Goal: Obtain resource: Obtain resource

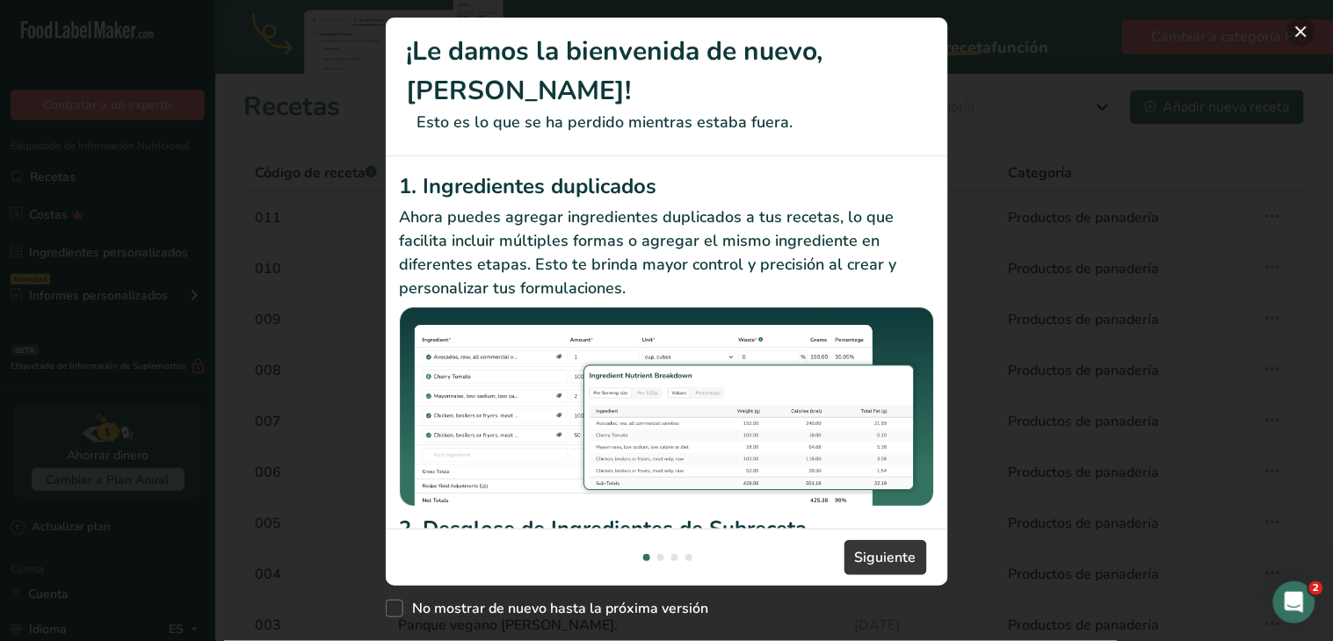
click at [1306, 31] on button "Nuevas funciones" at bounding box center [1301, 32] width 28 height 28
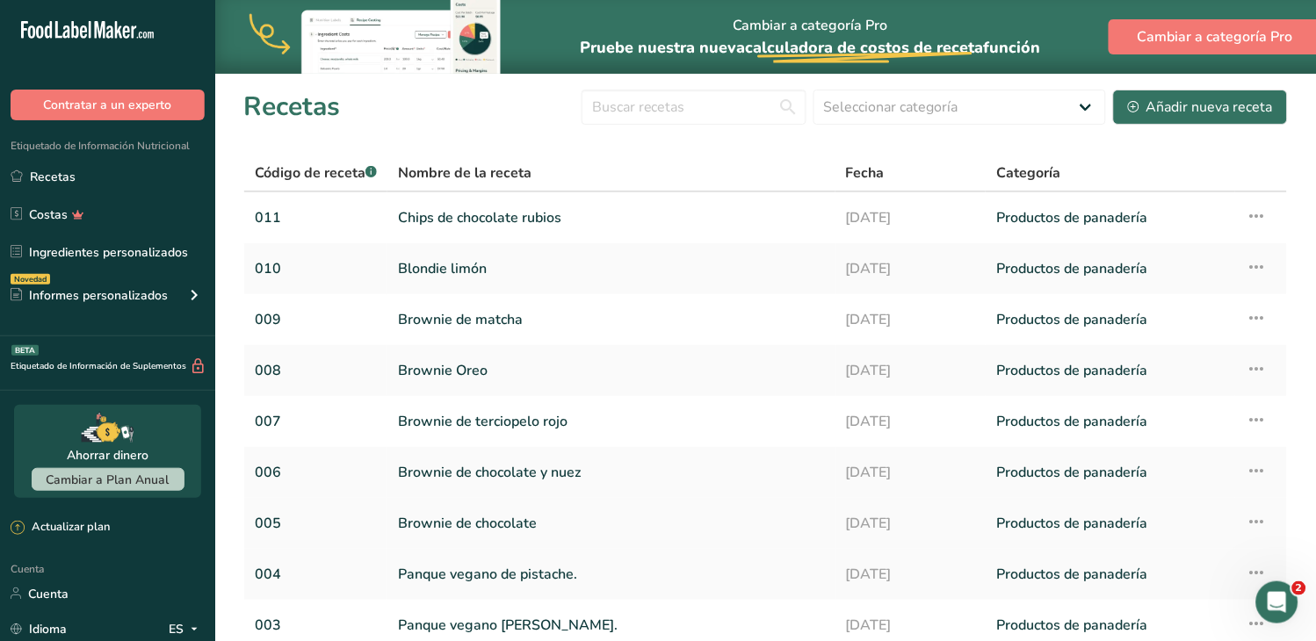
click at [446, 521] on font "Brownie de chocolate" at bounding box center [467, 523] width 139 height 19
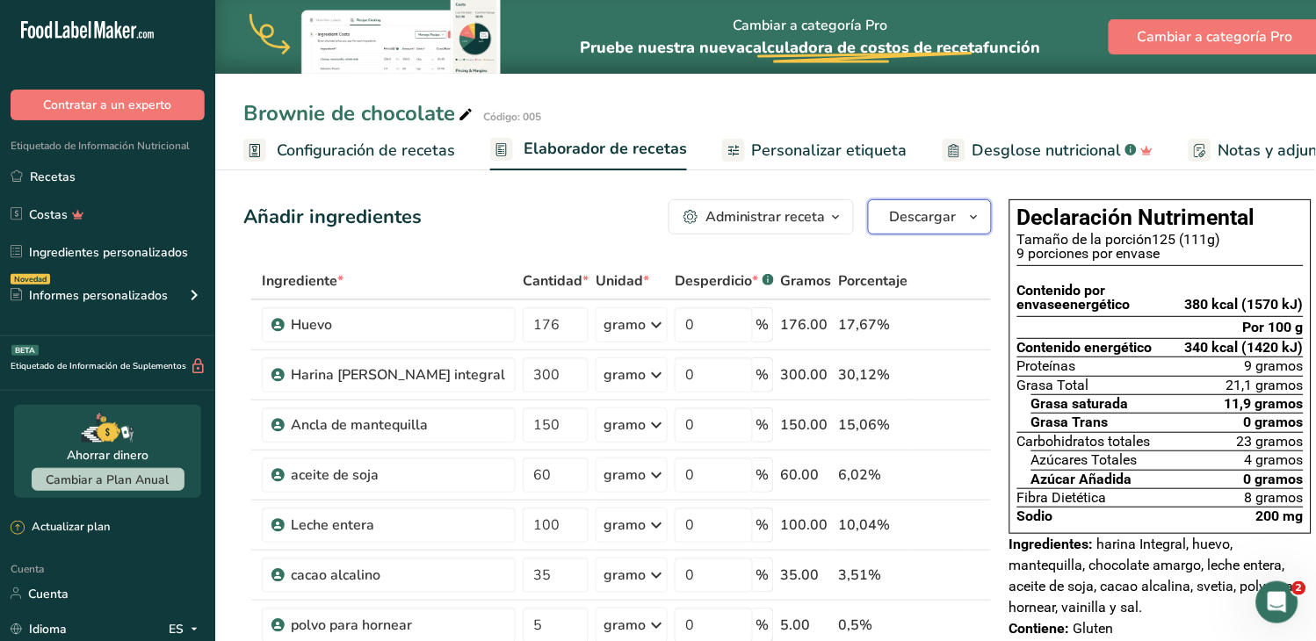
click at [967, 213] on icon "button" at bounding box center [974, 217] width 14 height 22
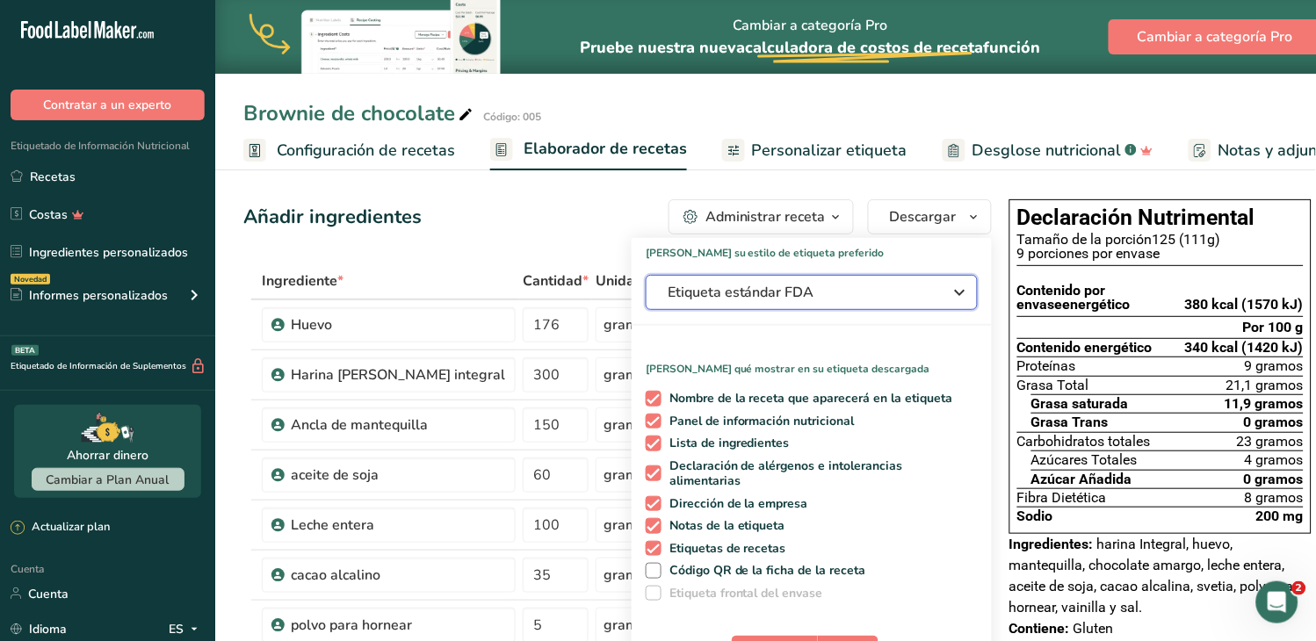
click at [950, 300] on icon "button" at bounding box center [960, 293] width 21 height 32
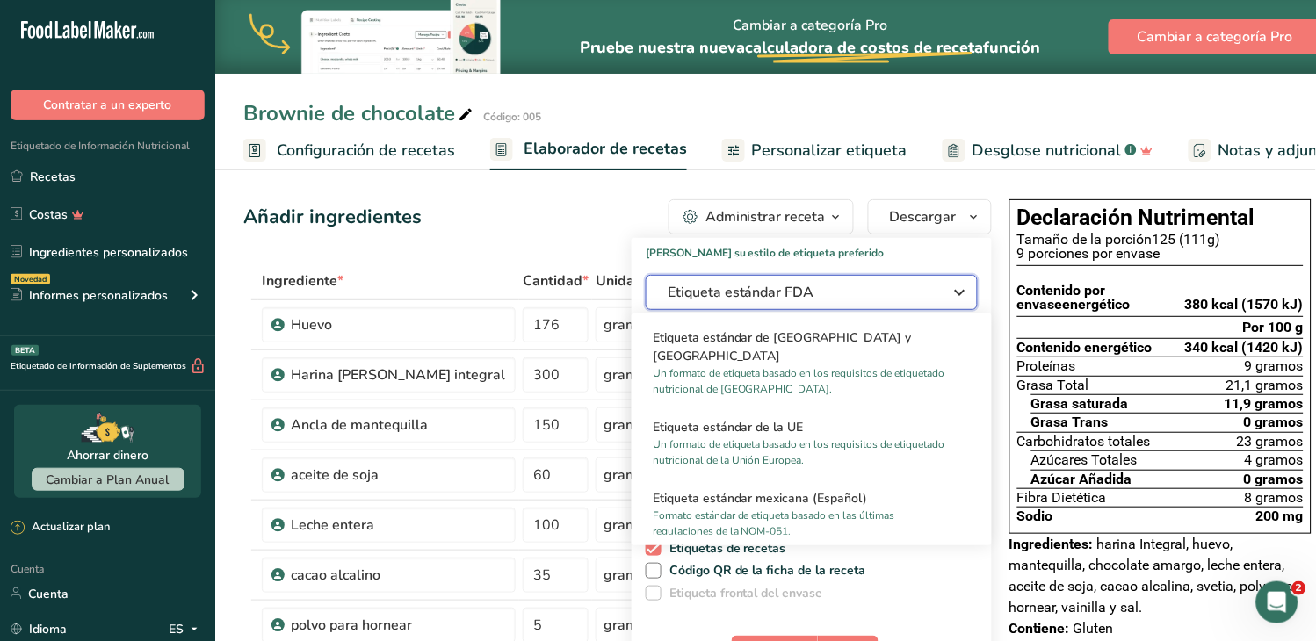
scroll to position [1073, 0]
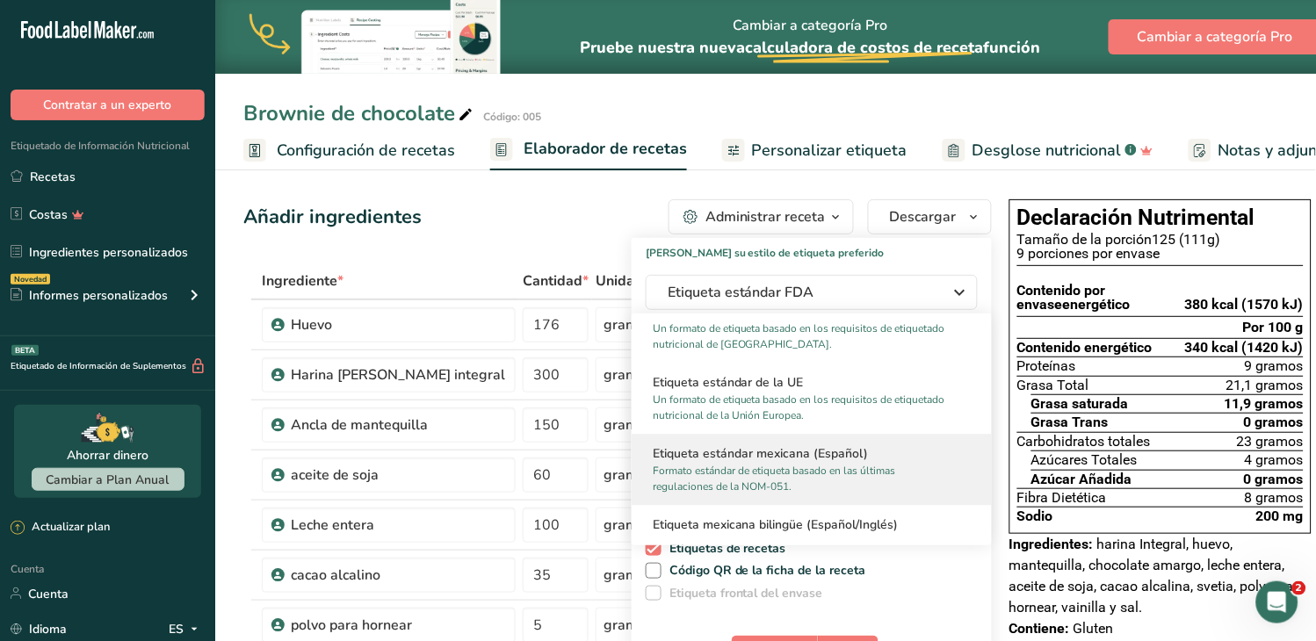
click at [793, 466] on font "Formato estándar de etiqueta basado en las últimas regulaciones de la NOM-051." at bounding box center [774, 479] width 242 height 30
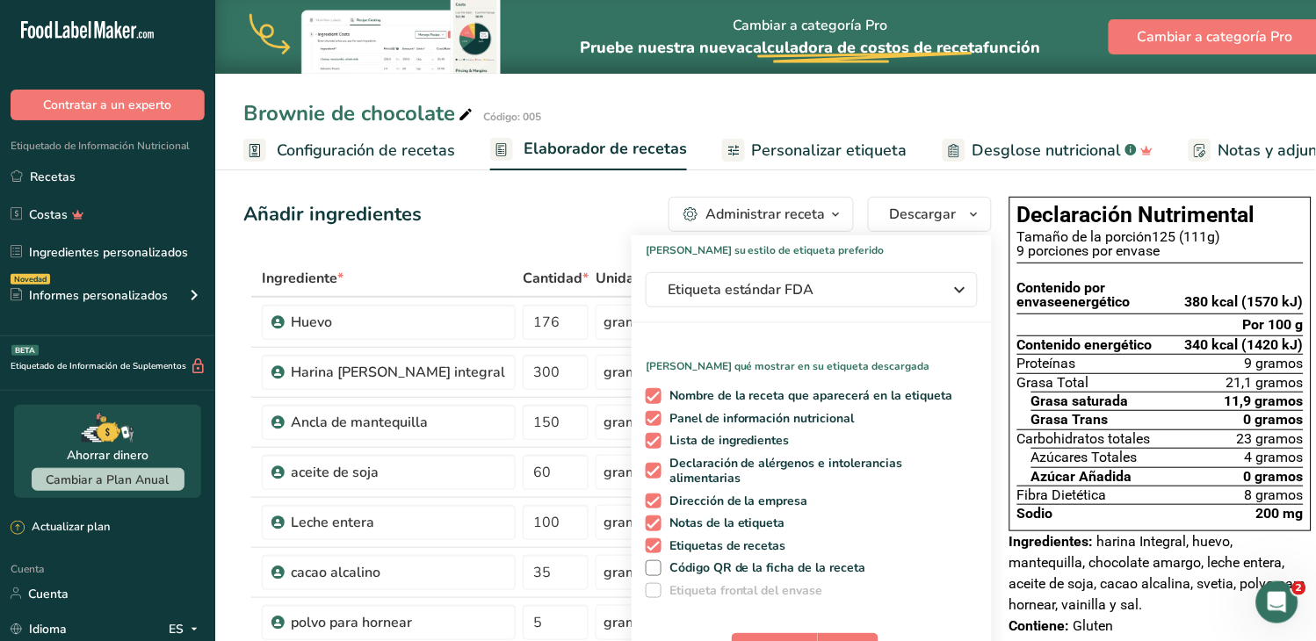
scroll to position [0, 0]
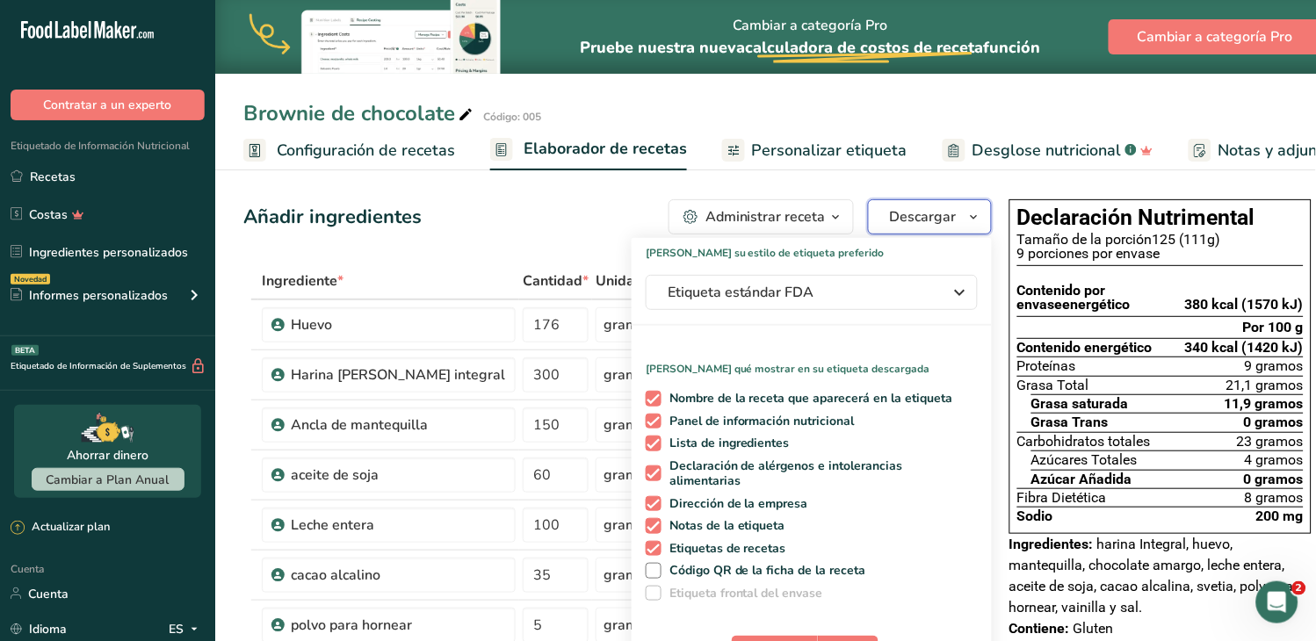
click at [967, 218] on icon "button" at bounding box center [974, 217] width 14 height 22
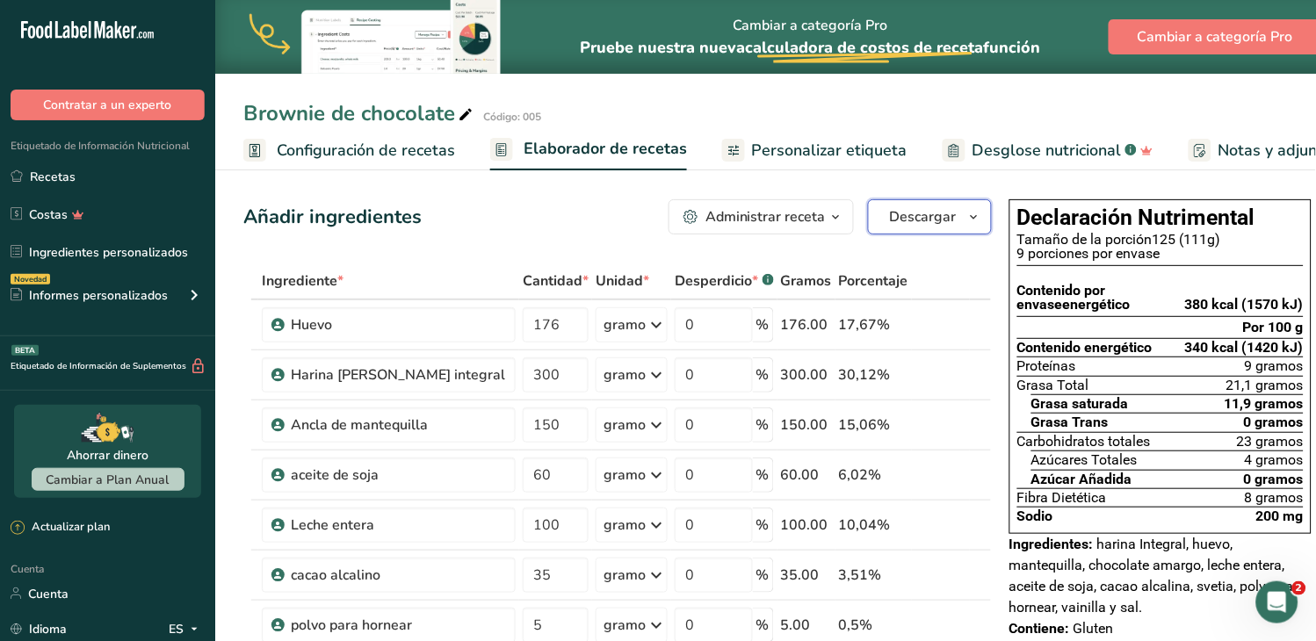
click at [967, 220] on icon "button" at bounding box center [974, 217] width 14 height 22
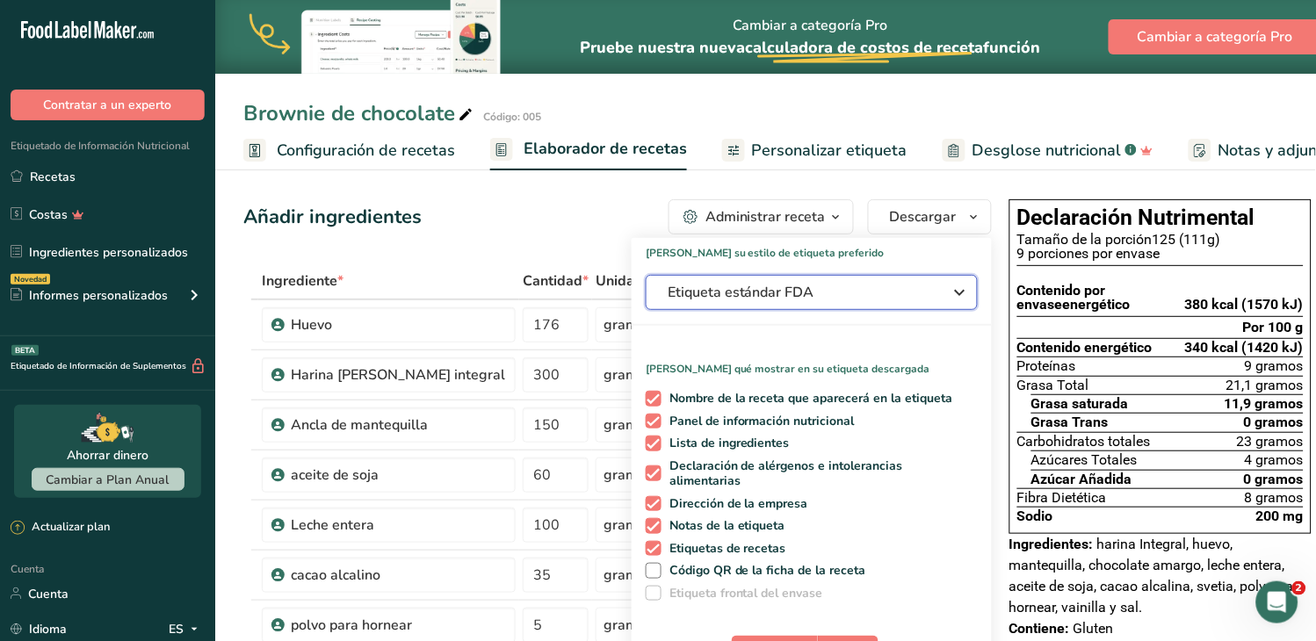
click at [950, 281] on icon "button" at bounding box center [960, 293] width 21 height 32
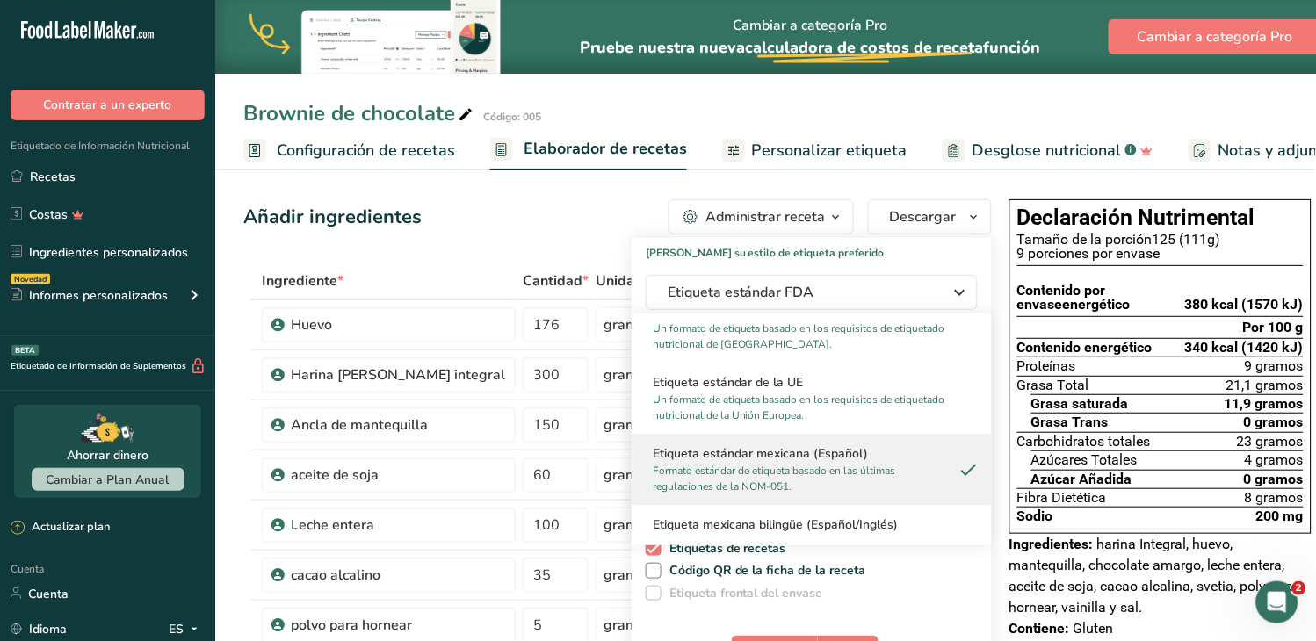
click at [780, 467] on font "Formato estándar de etiqueta basado en las últimas regulaciones de la NOM-051." at bounding box center [774, 479] width 242 height 30
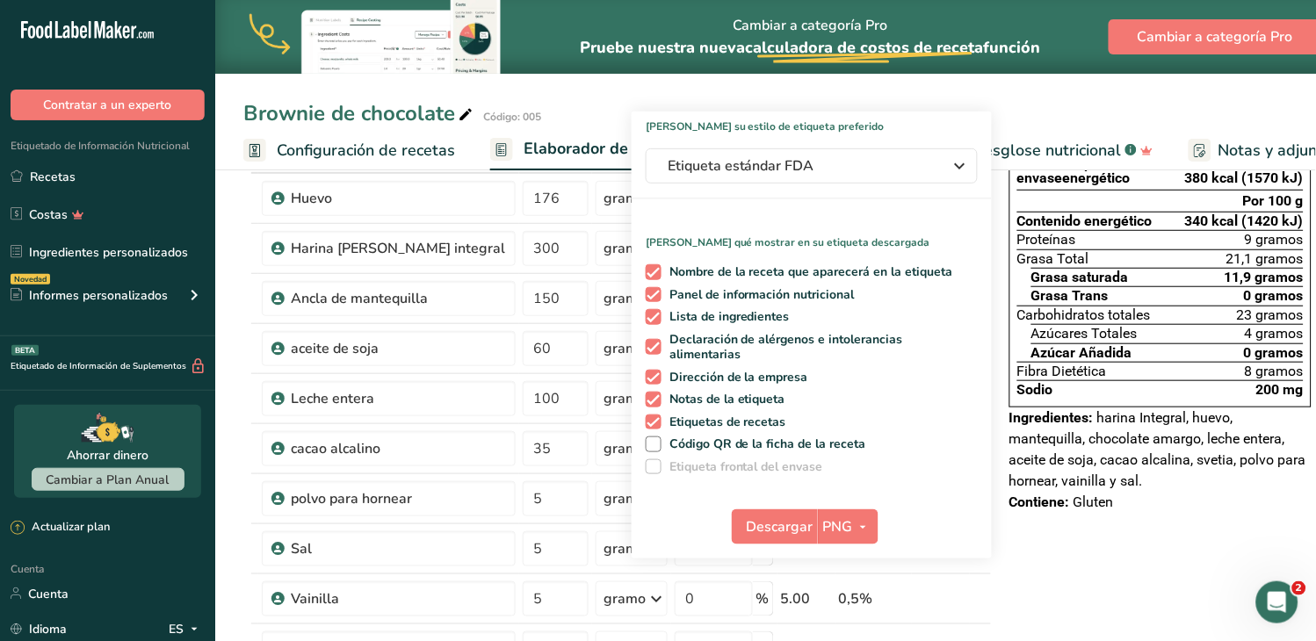
scroll to position [141, 0]
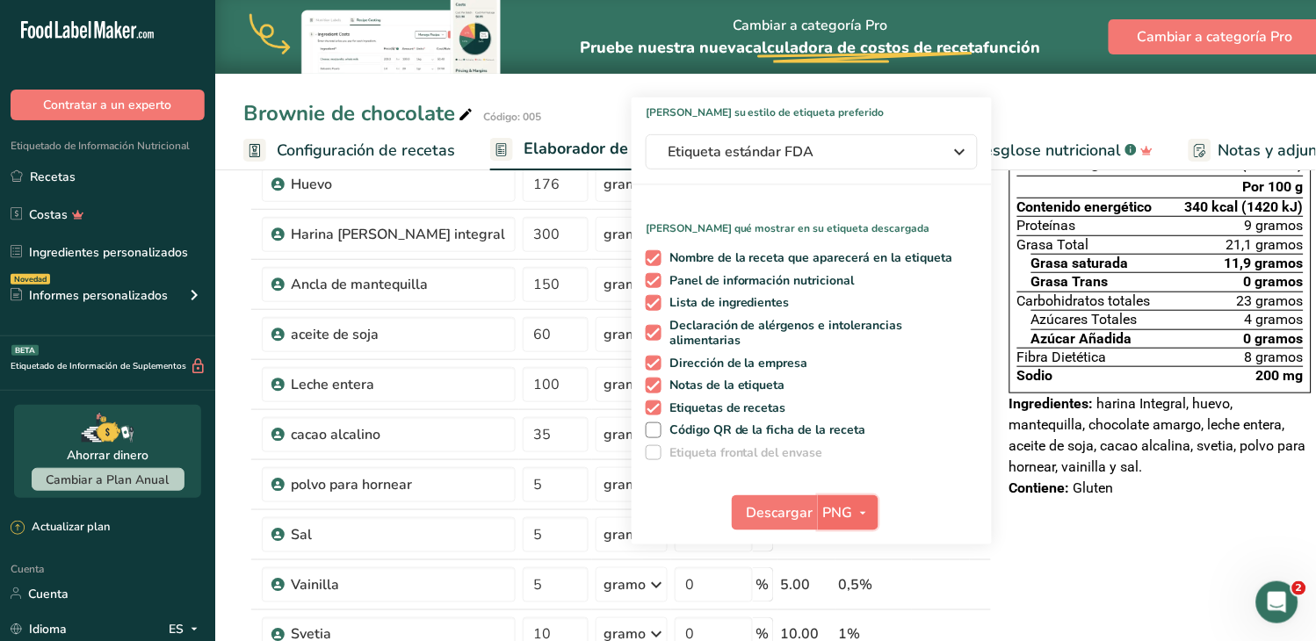
click at [856, 502] on icon "button" at bounding box center [863, 513] width 14 height 22
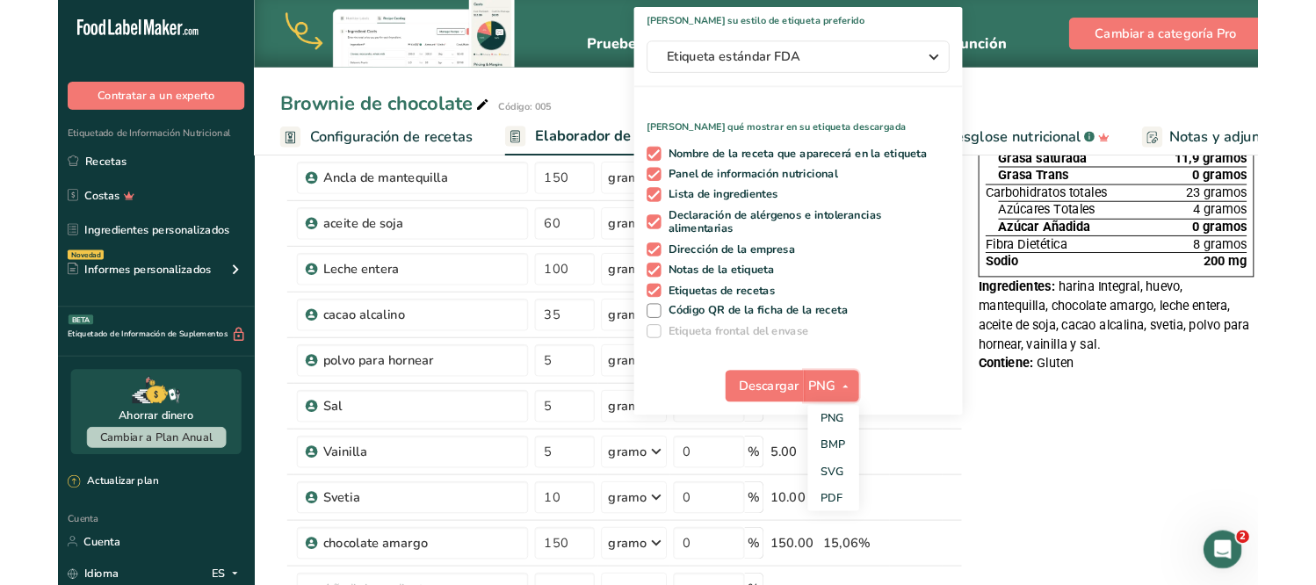
scroll to position [238, 0]
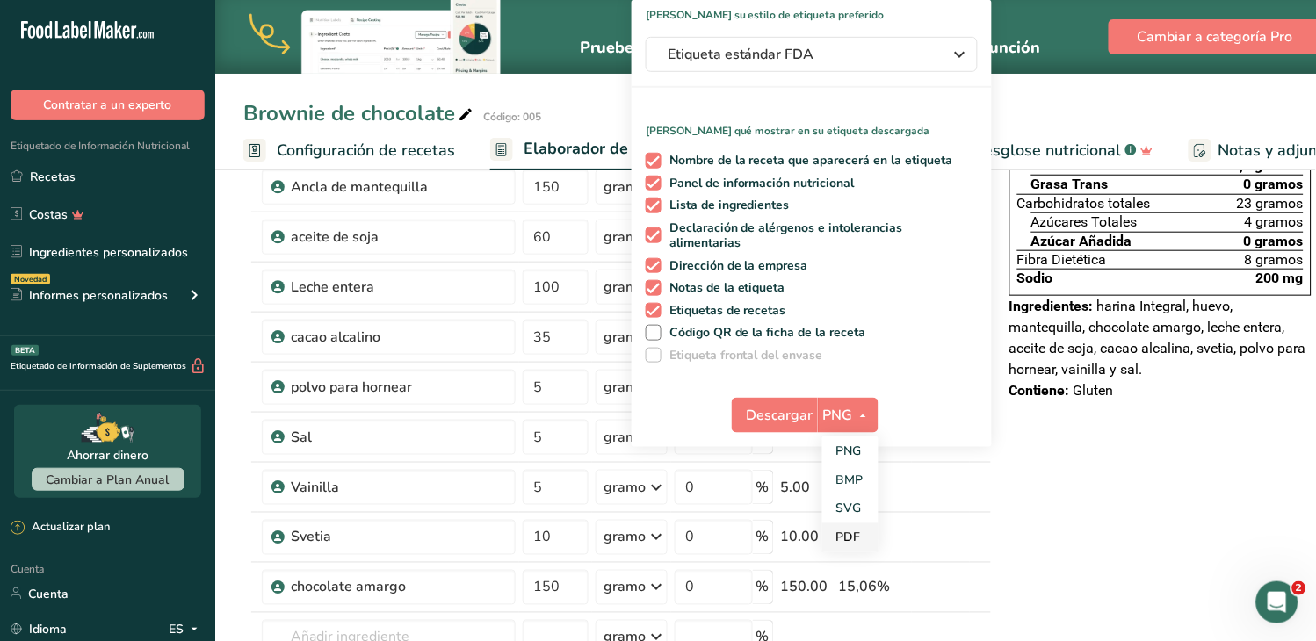
click at [836, 530] on font "PDF" at bounding box center [848, 538] width 25 height 17
click at [748, 406] on font "Descargar" at bounding box center [780, 415] width 67 height 19
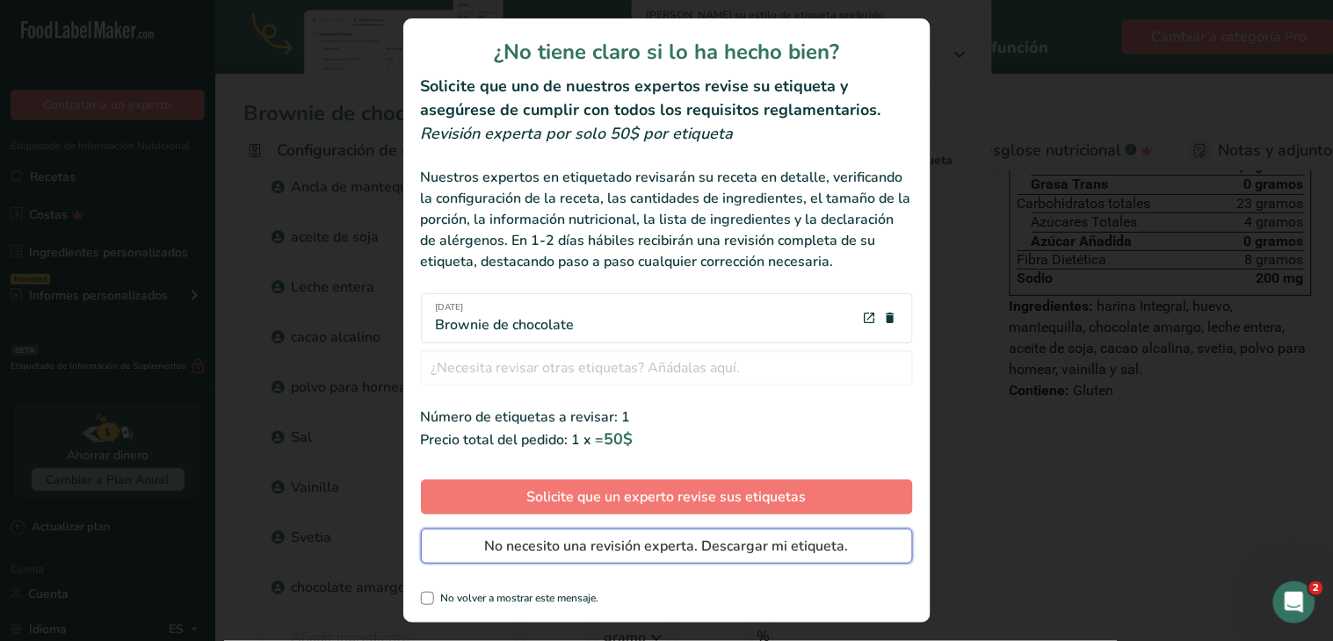
click at [689, 548] on font "No necesito una revisión experta. Descargar mi etiqueta." at bounding box center [667, 546] width 364 height 19
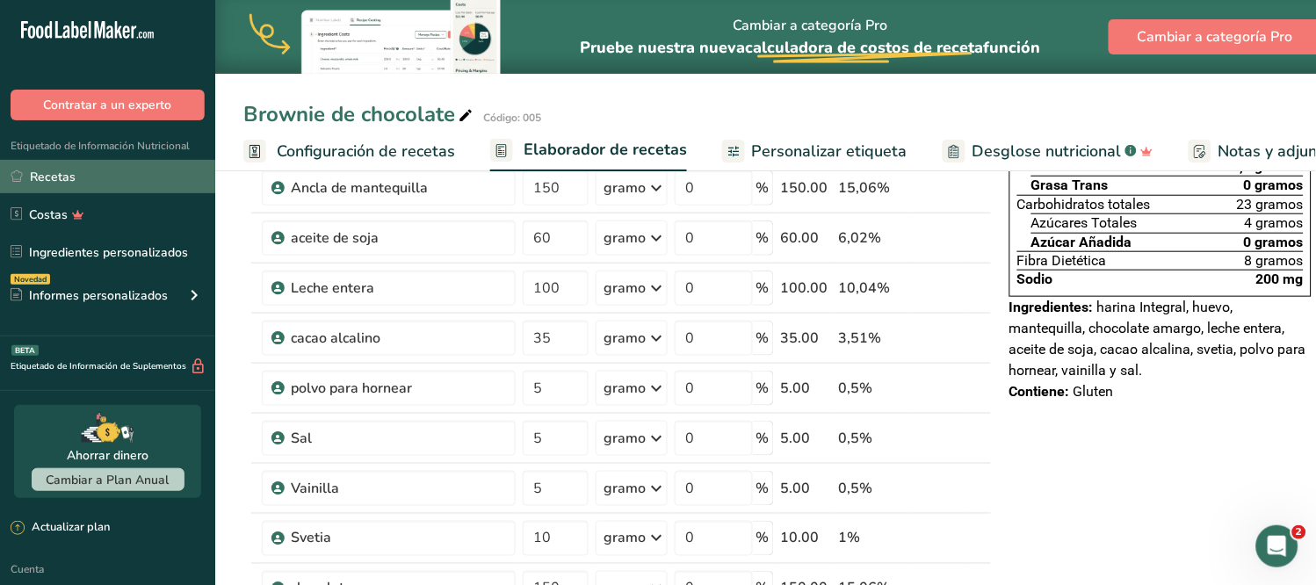
click at [117, 182] on link "Recetas" at bounding box center [107, 176] width 215 height 33
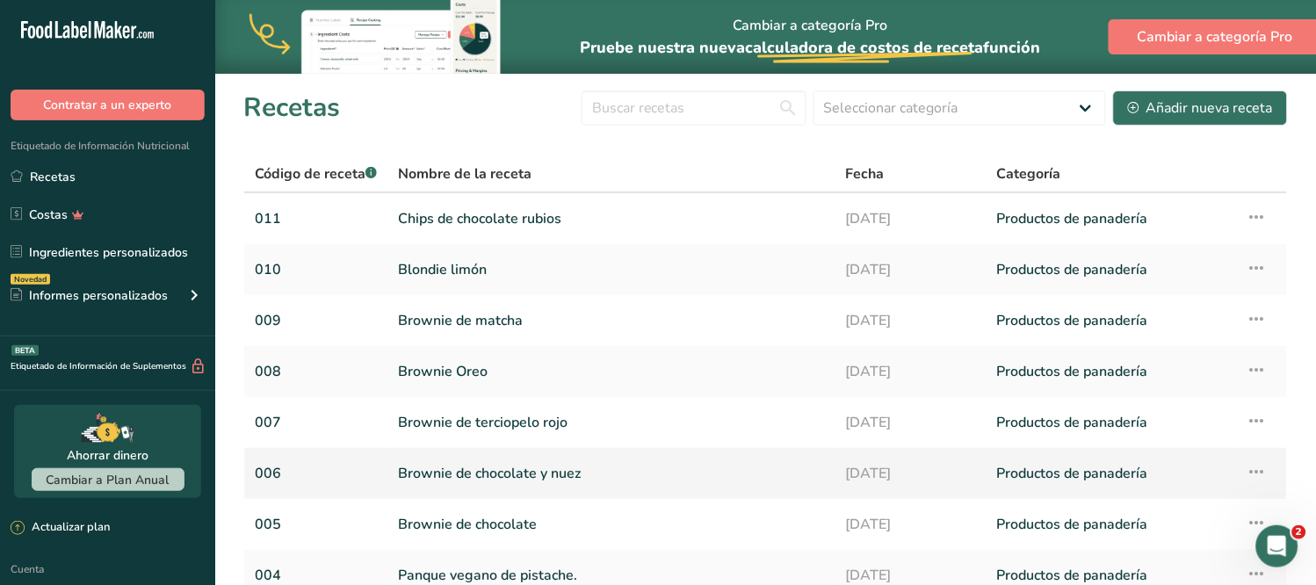
click at [443, 473] on font "Brownie de chocolate y nuez" at bounding box center [489, 473] width 183 height 19
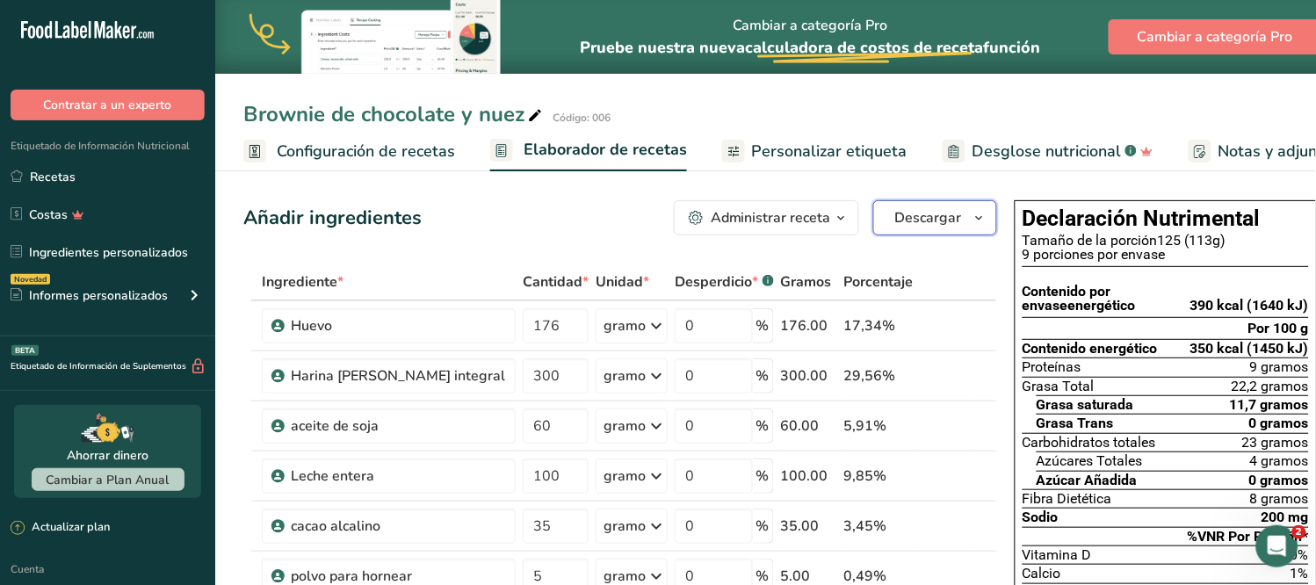
click at [972, 215] on icon "button" at bounding box center [979, 218] width 14 height 22
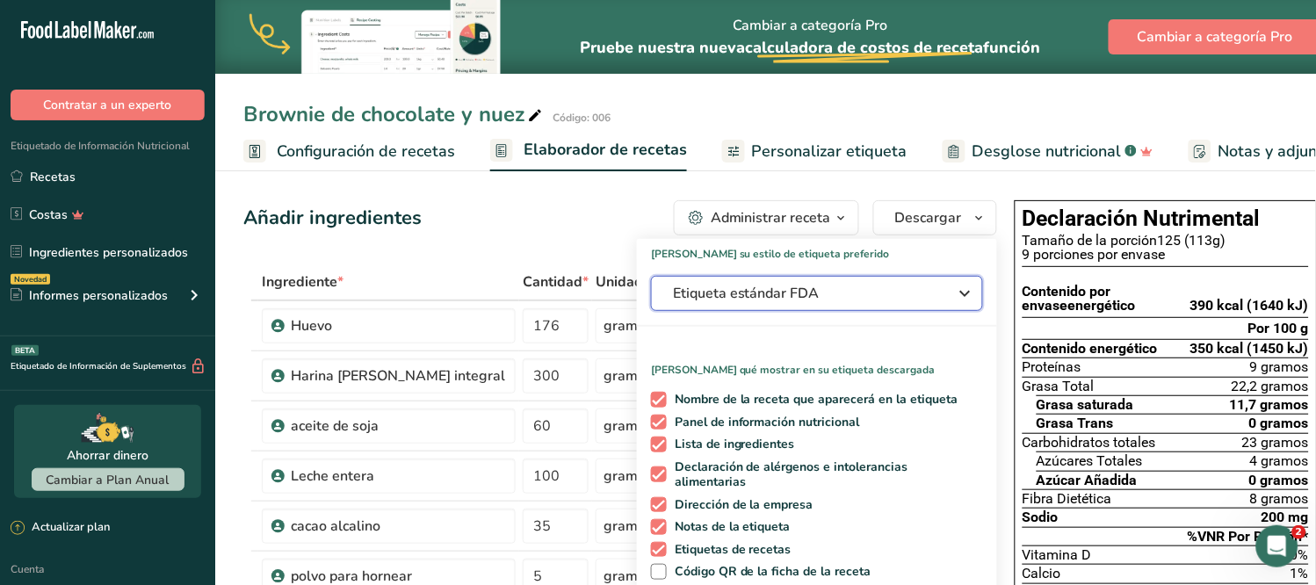
click at [955, 288] on icon "button" at bounding box center [965, 294] width 21 height 32
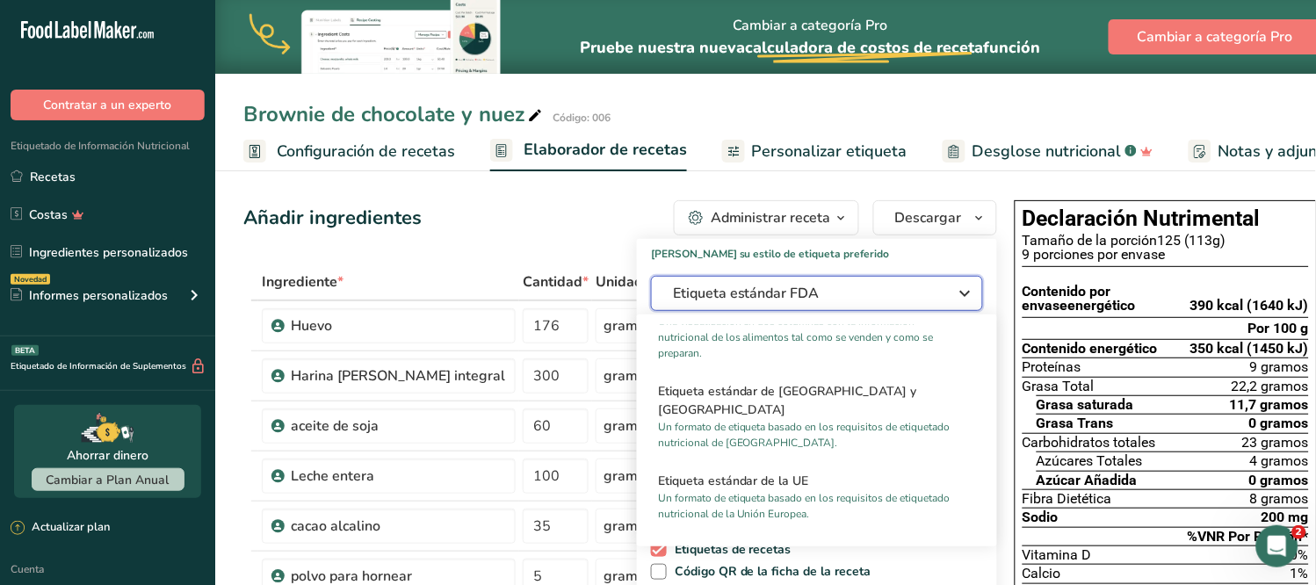
scroll to position [1073, 0]
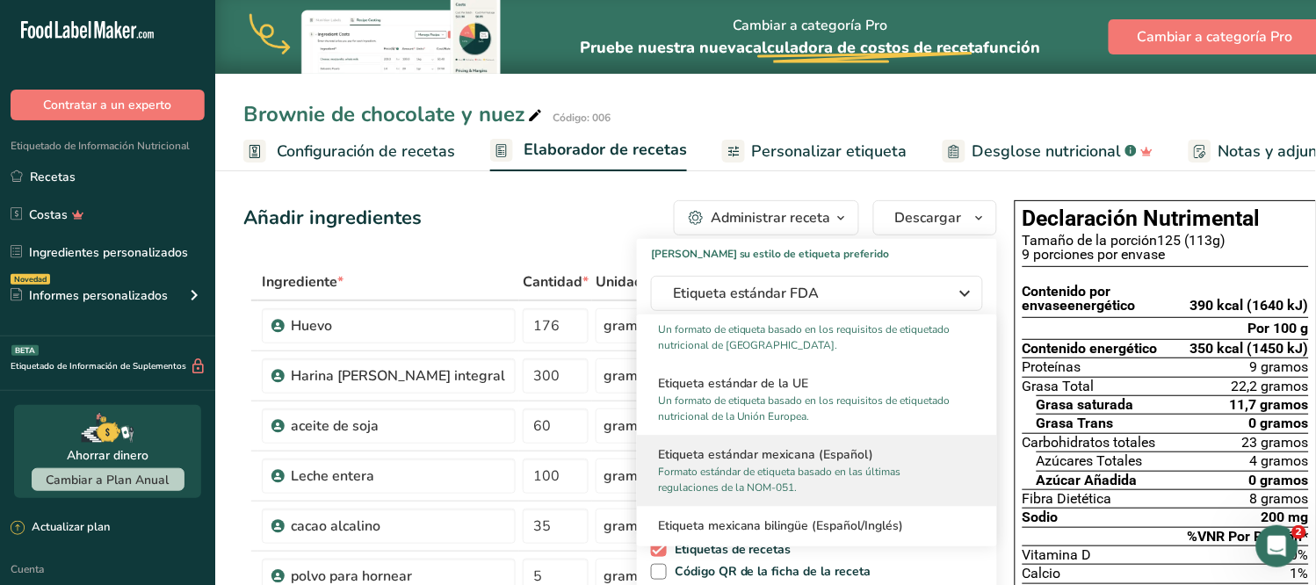
click at [821, 459] on font "Etiqueta estándar mexicana (Español)" at bounding box center [765, 454] width 215 height 17
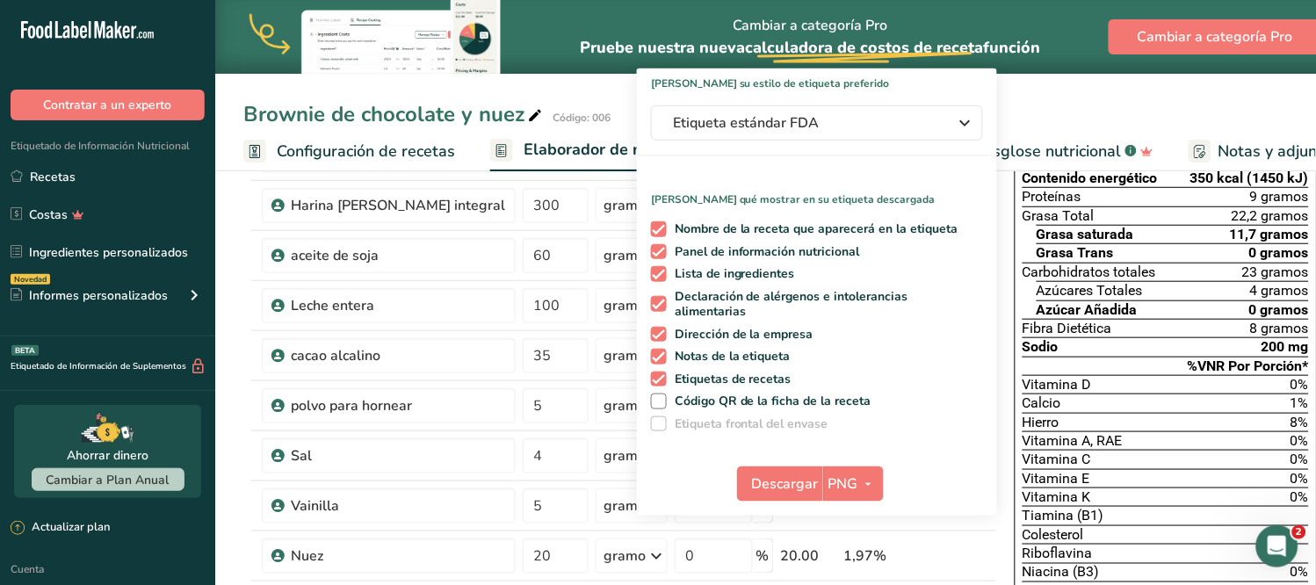
scroll to position [180, 0]
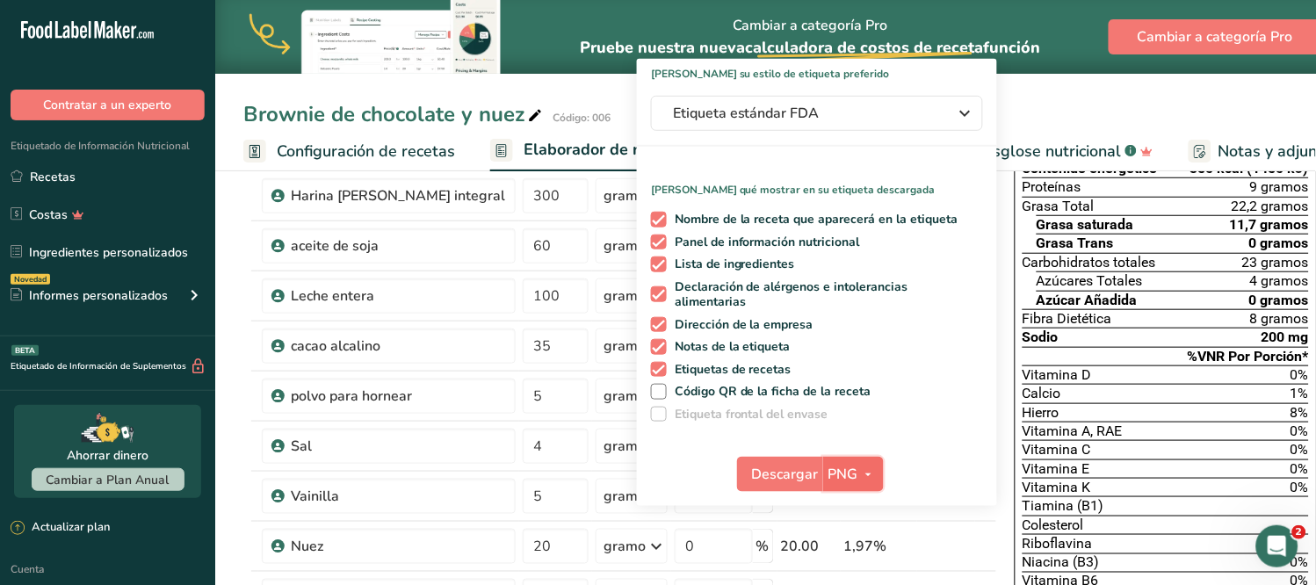
click at [862, 464] on icon "button" at bounding box center [869, 475] width 14 height 22
click at [752, 465] on font "Descargar" at bounding box center [785, 474] width 67 height 19
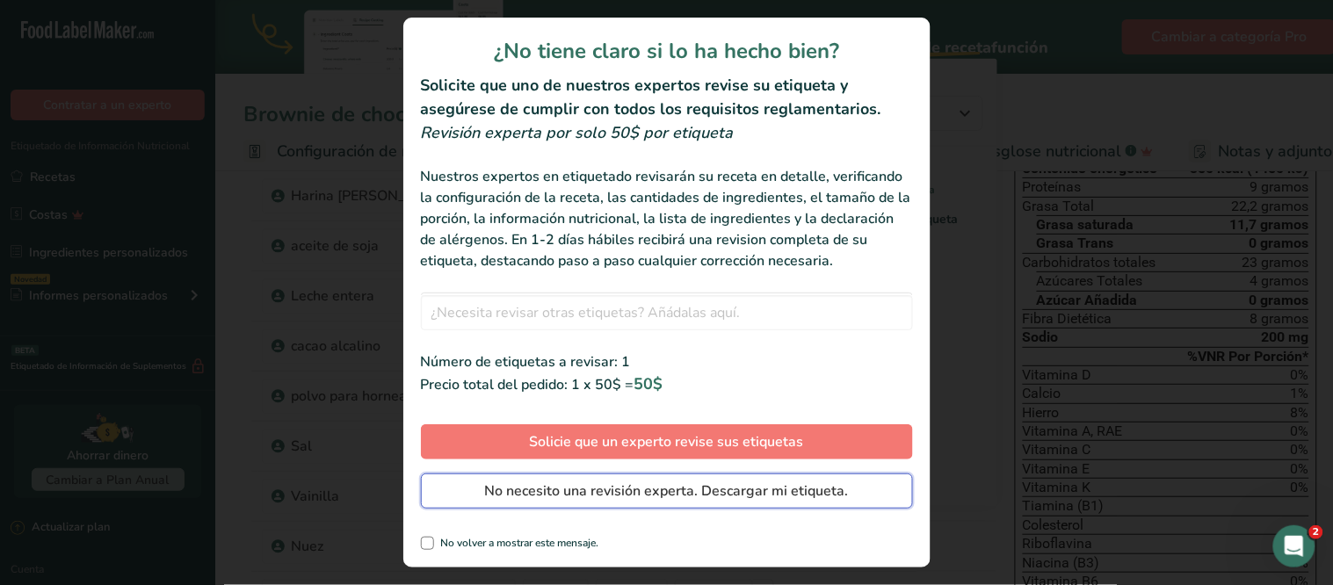
click at [587, 495] on span "No necesito una revisión experta. Descargar mi etiqueta." at bounding box center [667, 490] width 364 height 21
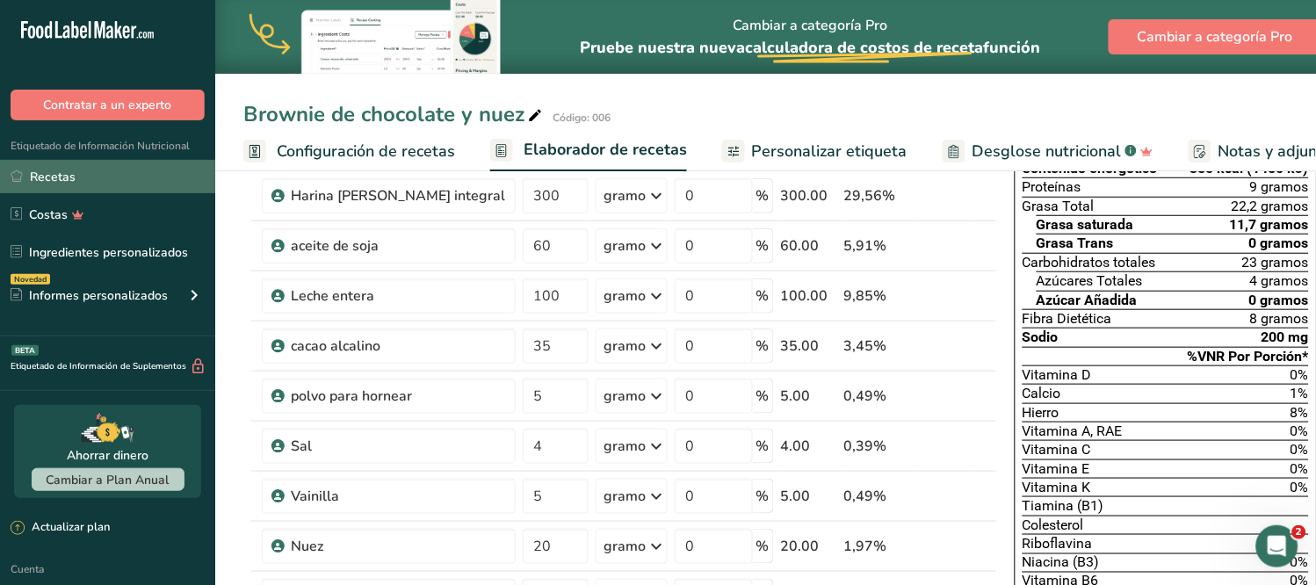
click at [134, 172] on link "Recetas" at bounding box center [107, 176] width 215 height 33
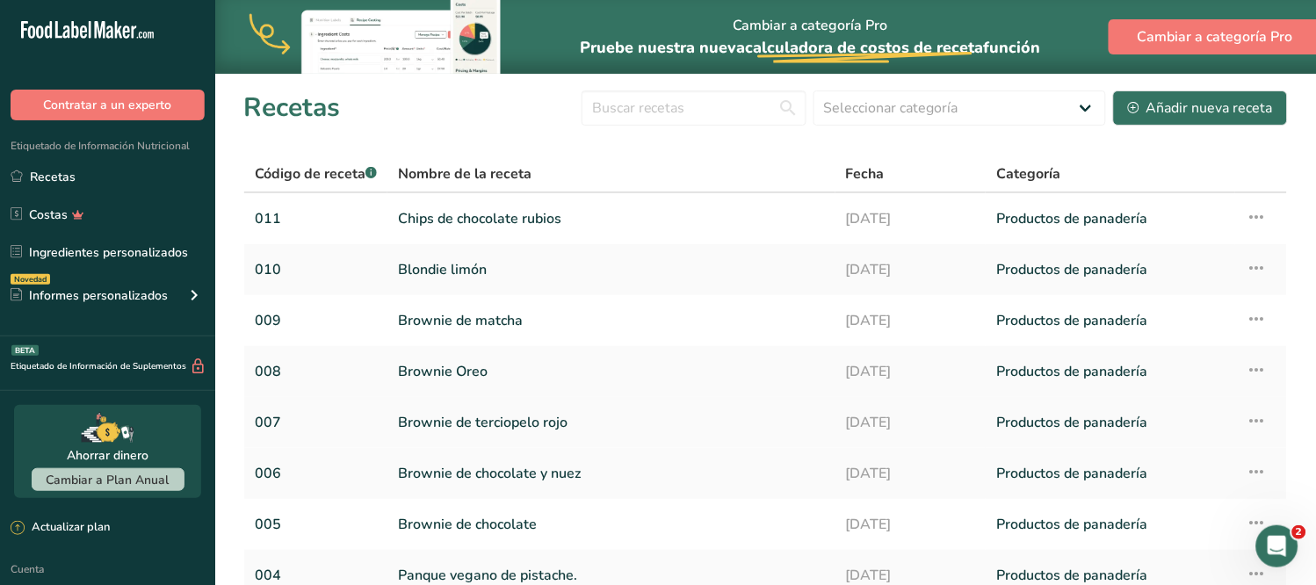
click at [468, 423] on font "Brownie de terciopelo rojo" at bounding box center [483, 422] width 170 height 19
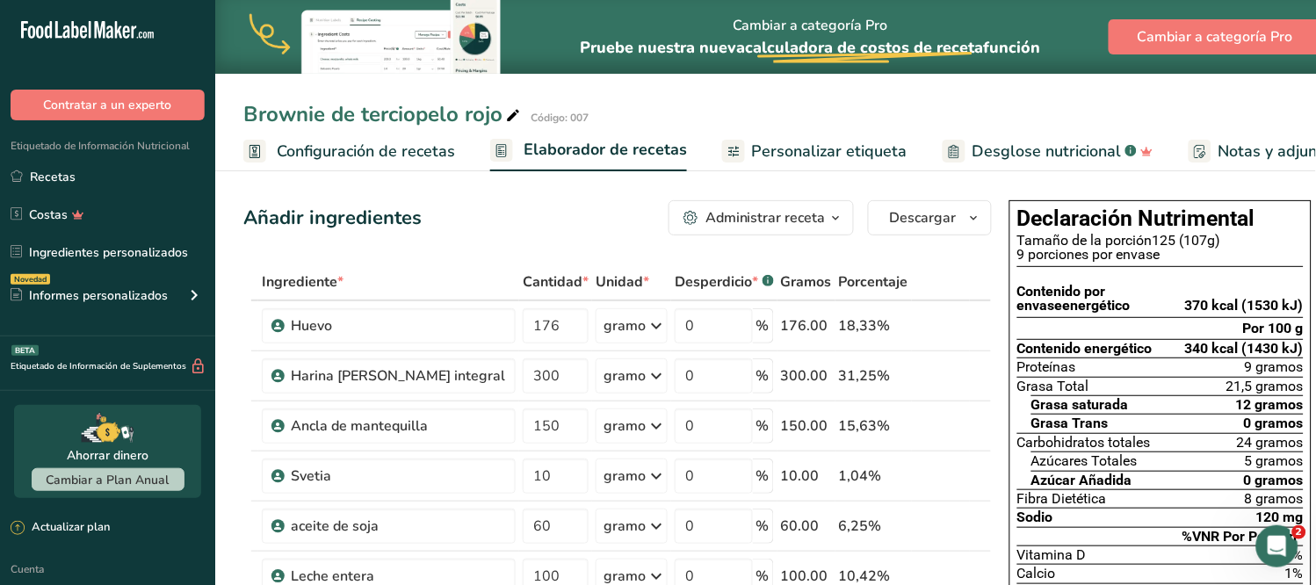
click at [369, 142] on font "Configuración de recetas" at bounding box center [366, 151] width 178 height 21
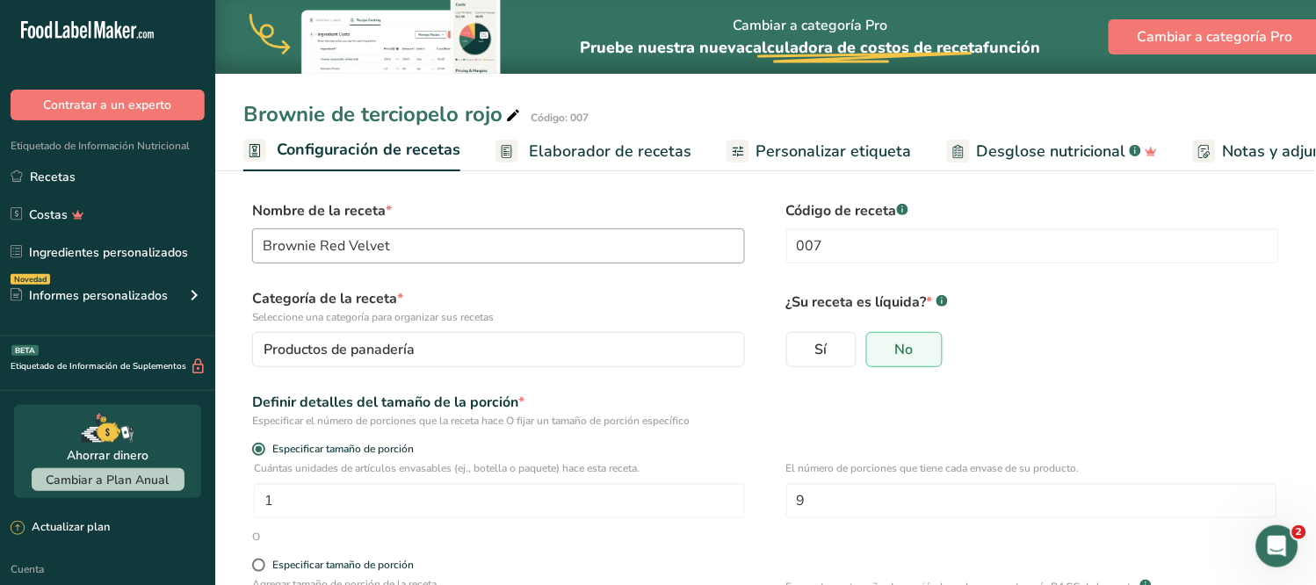
scroll to position [0, 5]
click at [401, 249] on input "Brownie Red Velvet" at bounding box center [498, 245] width 493 height 35
click at [509, 115] on icon at bounding box center [513, 116] width 16 height 25
click at [641, 145] on font "Elaborador de recetas" at bounding box center [605, 151] width 163 height 21
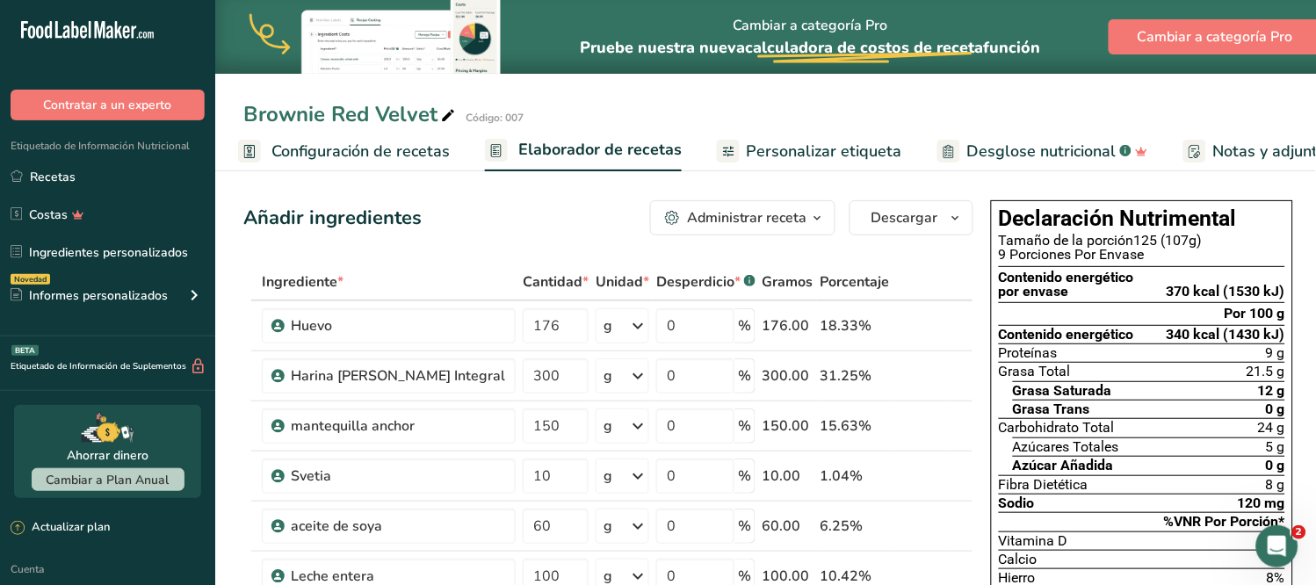
scroll to position [0, 252]
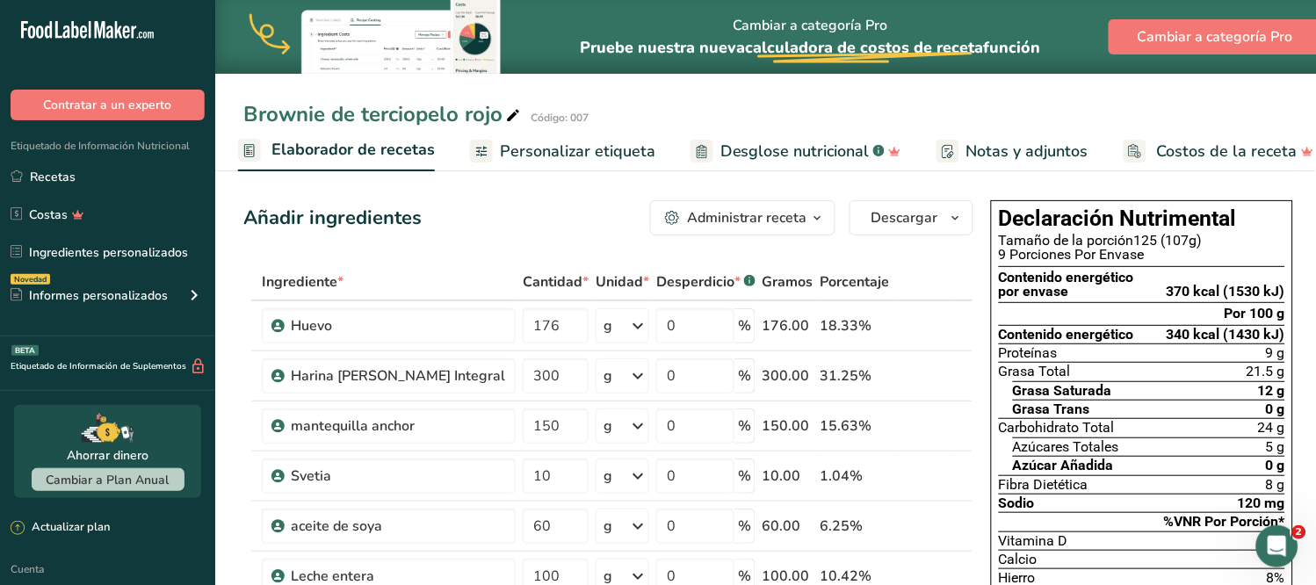
click at [508, 112] on icon at bounding box center [513, 116] width 16 height 25
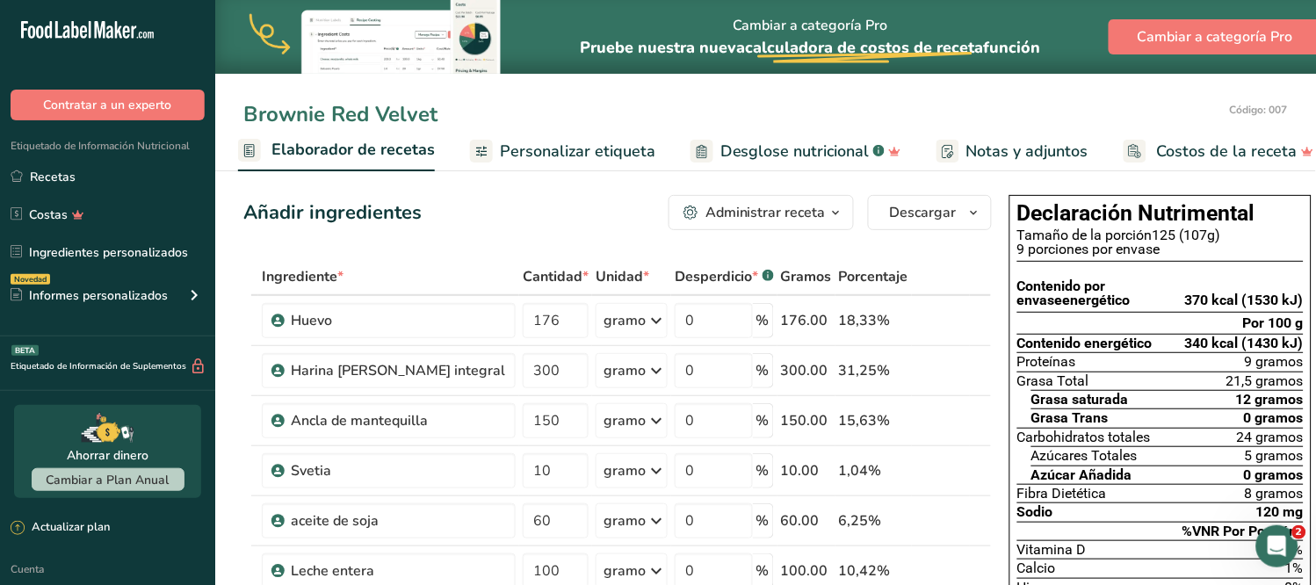
scroll to position [0, 0]
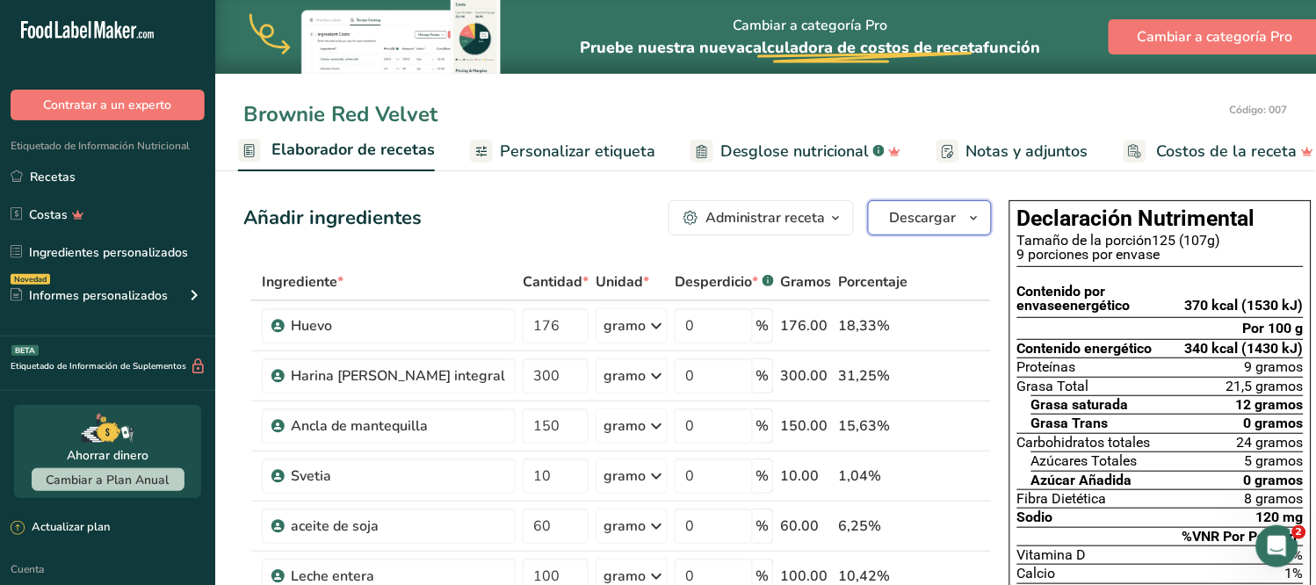
click at [967, 216] on icon "button" at bounding box center [974, 218] width 14 height 22
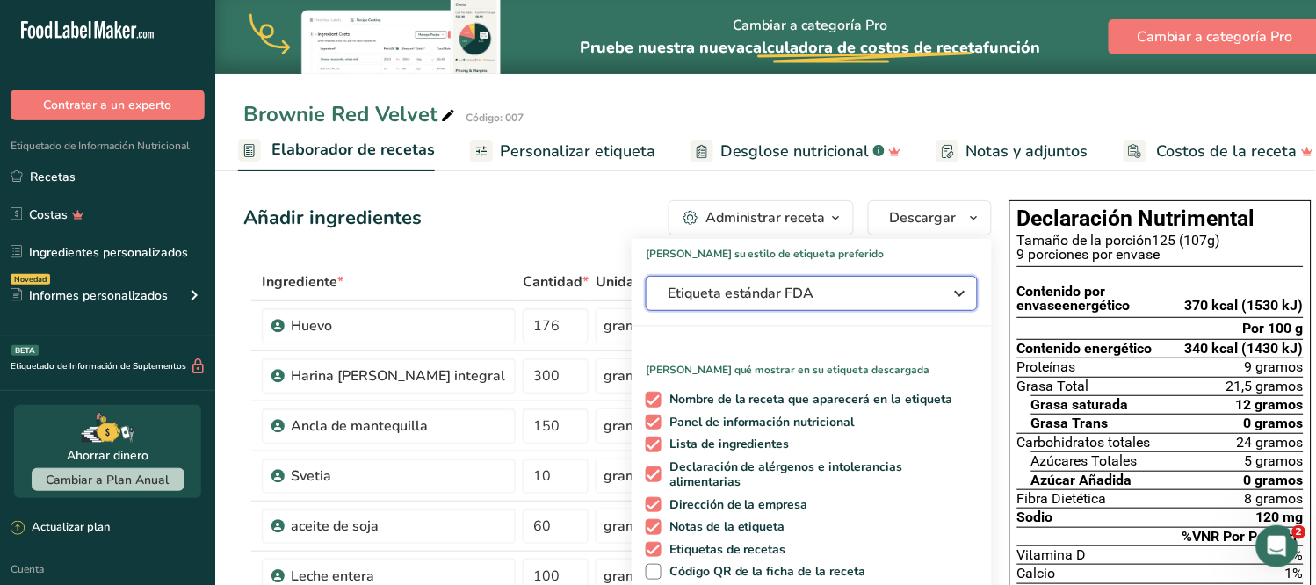
click at [950, 290] on icon "button" at bounding box center [960, 294] width 21 height 32
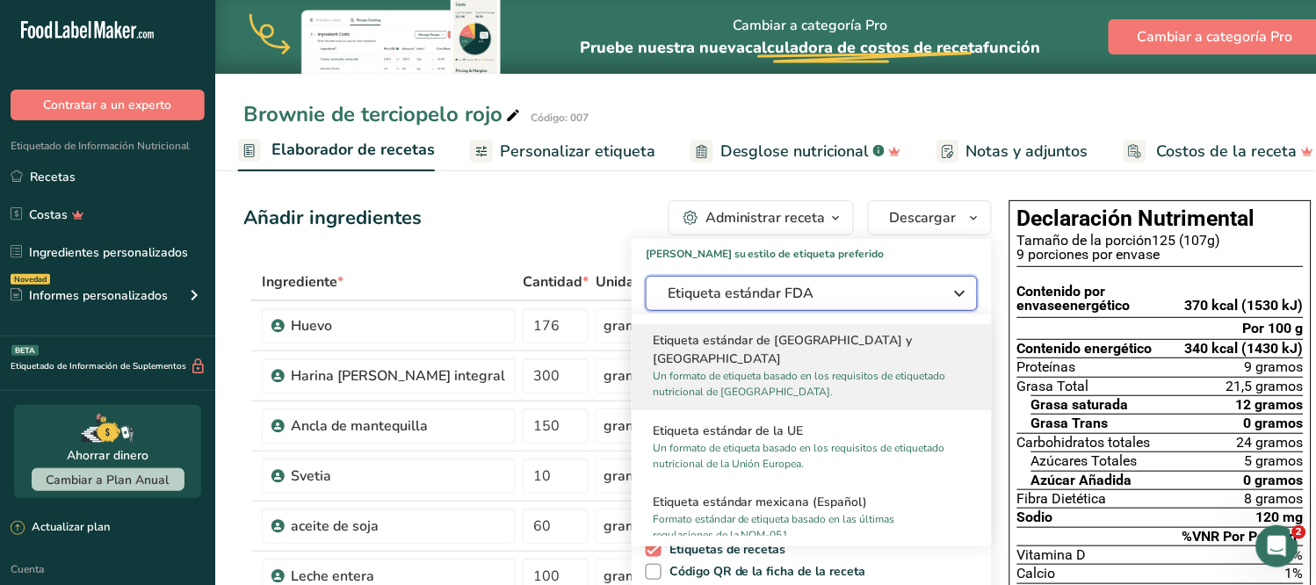
scroll to position [1073, 0]
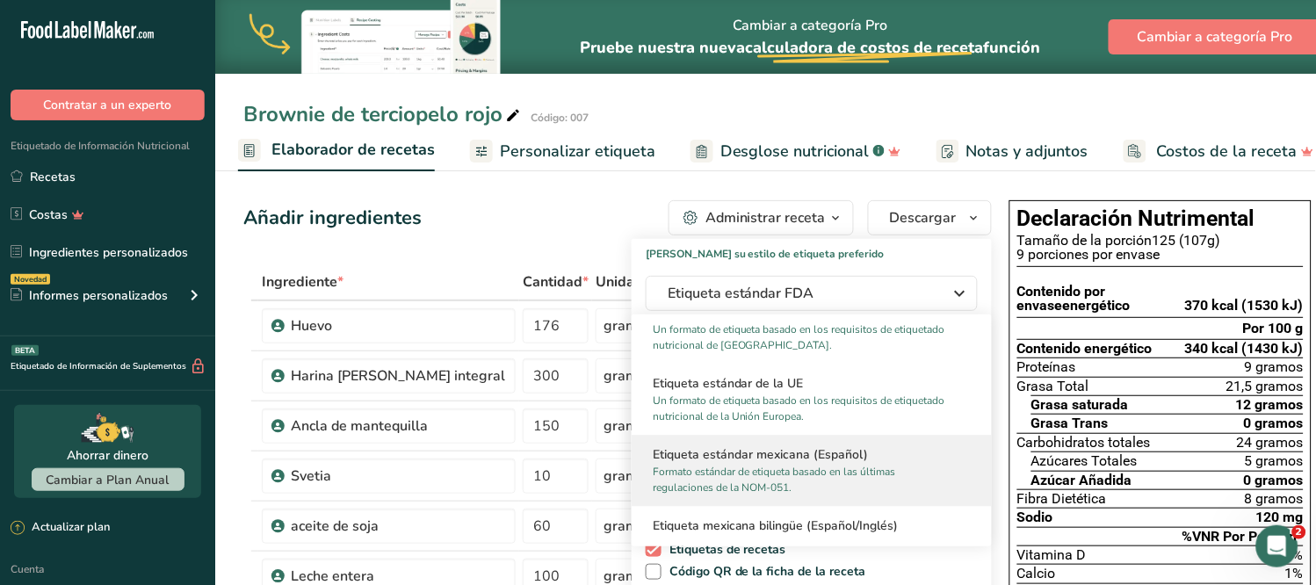
click at [804, 480] on p "Formato estándar de etiqueta basado en las últimas regulaciones de la NOM-051." at bounding box center [804, 480] width 302 height 32
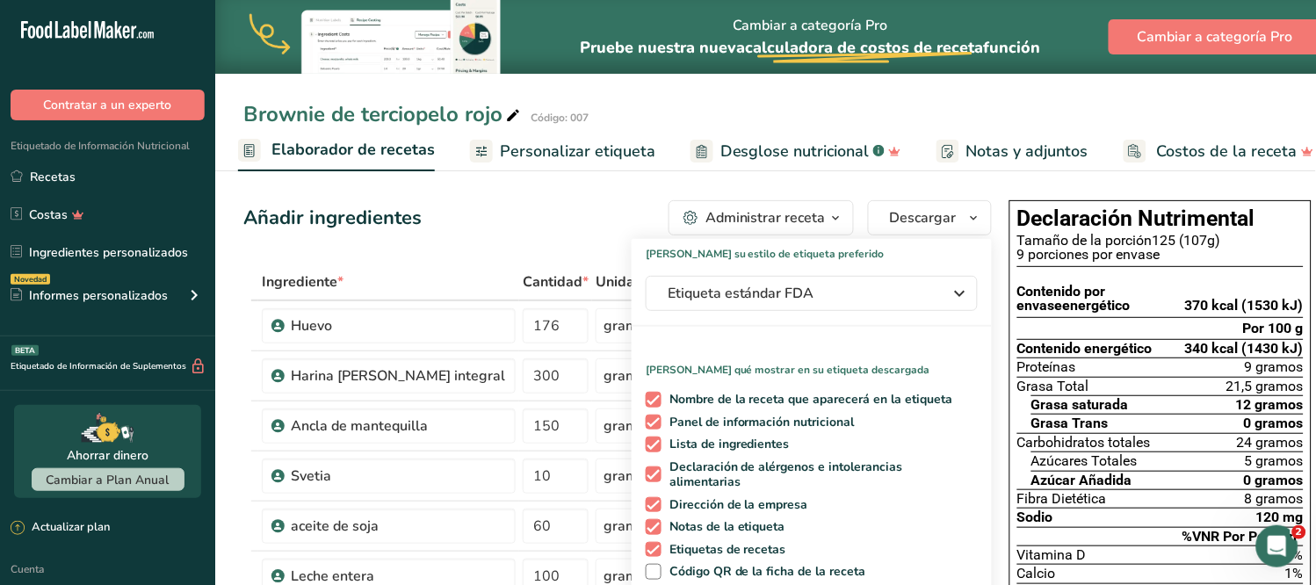
scroll to position [195, 0]
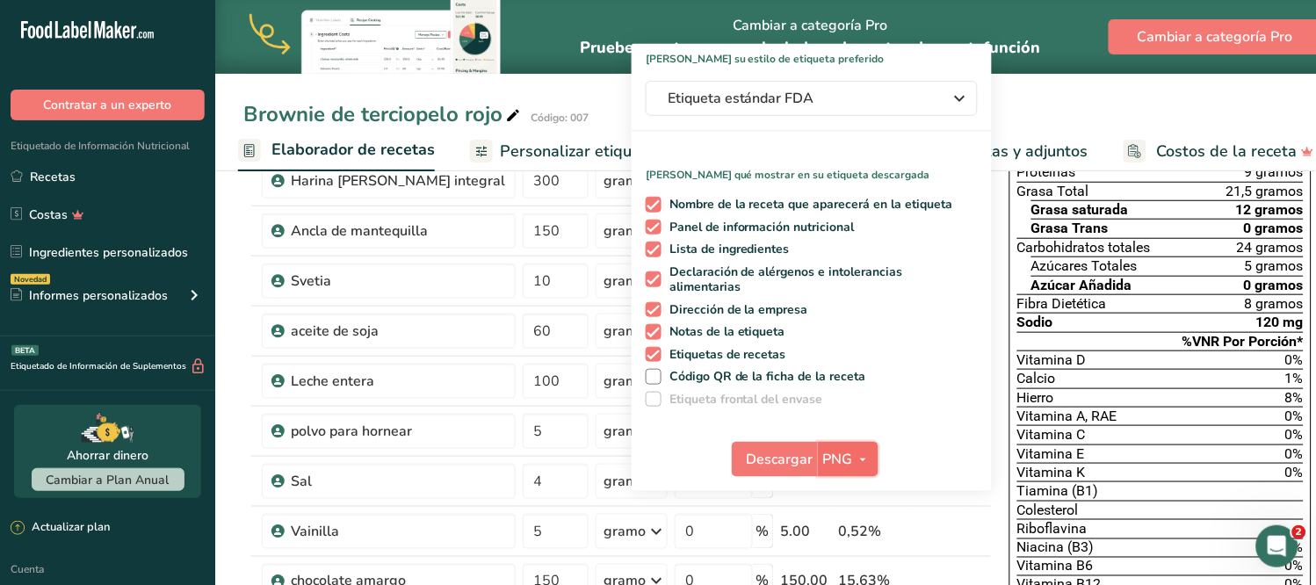
click at [856, 449] on icon "button" at bounding box center [863, 460] width 14 height 22
click at [836, 574] on font "PDF" at bounding box center [848, 582] width 25 height 17
click at [754, 451] on font "Descargar" at bounding box center [780, 459] width 67 height 19
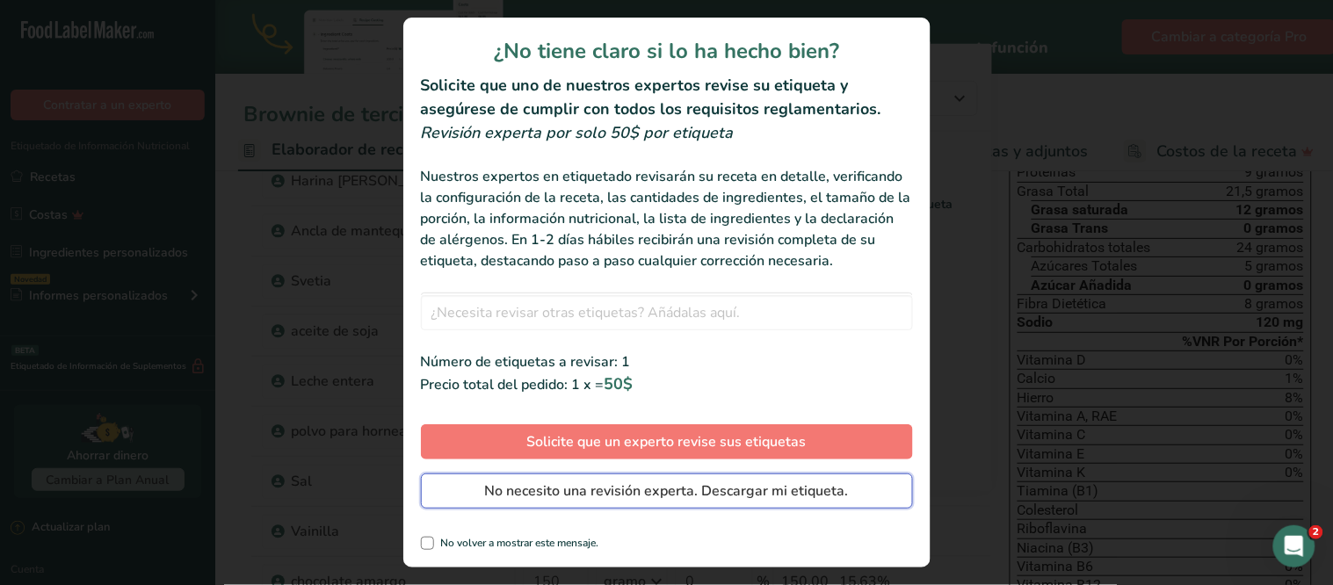
click at [761, 497] on font "No necesito una revisión experta. Descargar mi etiqueta." at bounding box center [667, 490] width 364 height 19
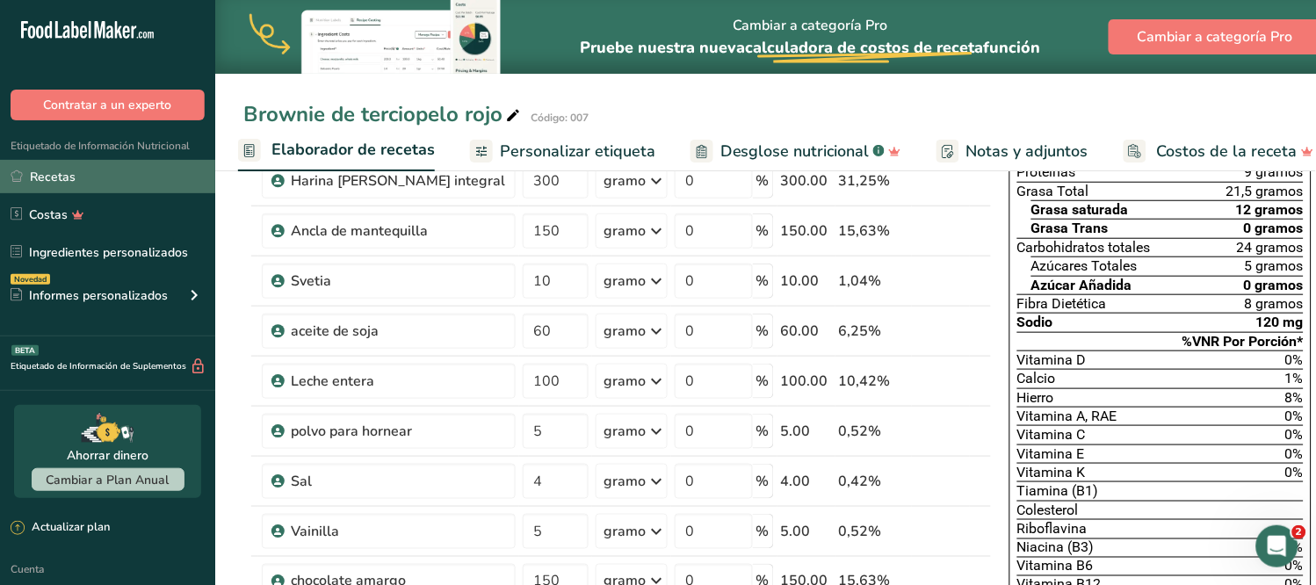
click at [94, 188] on link "Recetas" at bounding box center [107, 176] width 215 height 33
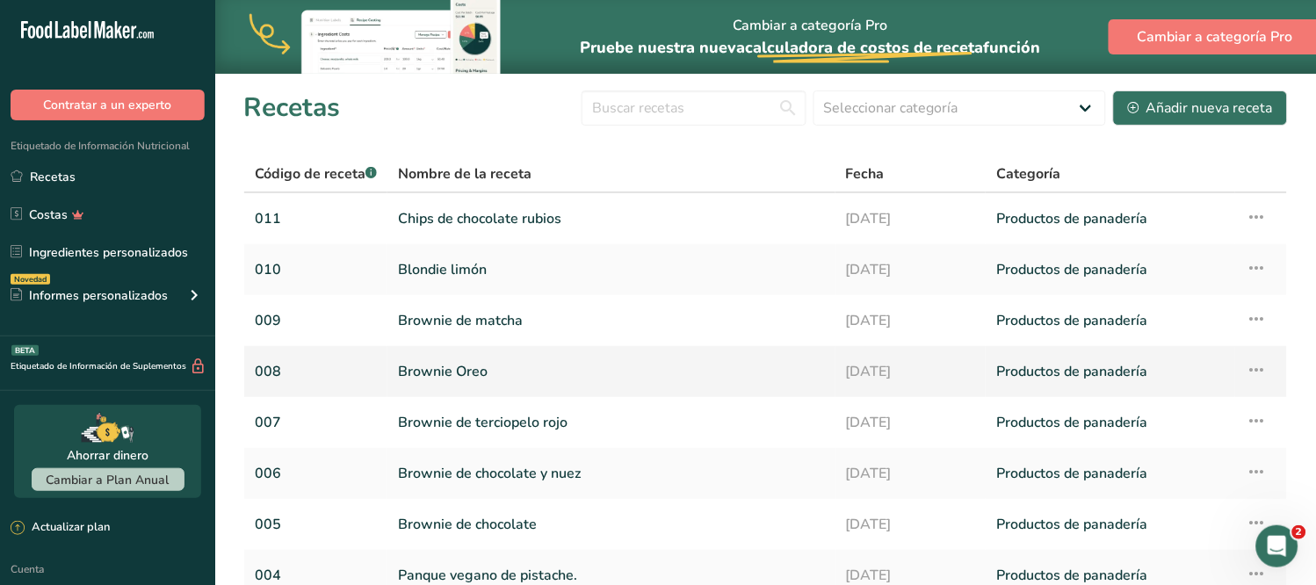
click at [471, 367] on font "Brownie Oreo" at bounding box center [443, 371] width 90 height 19
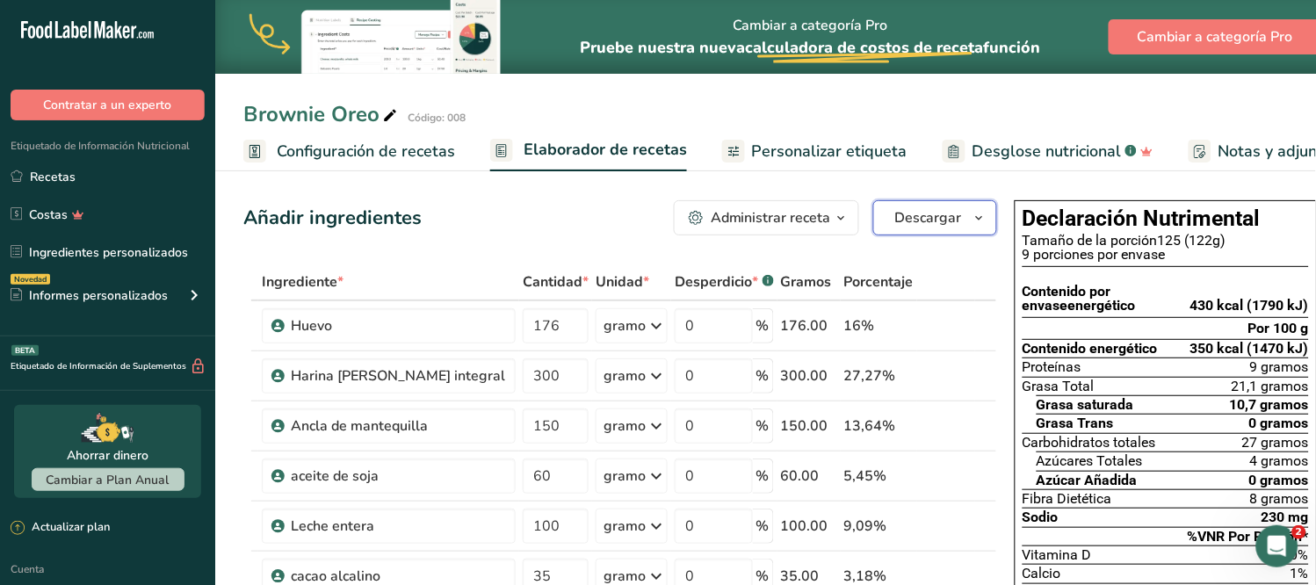
click at [972, 223] on icon "button" at bounding box center [979, 218] width 14 height 22
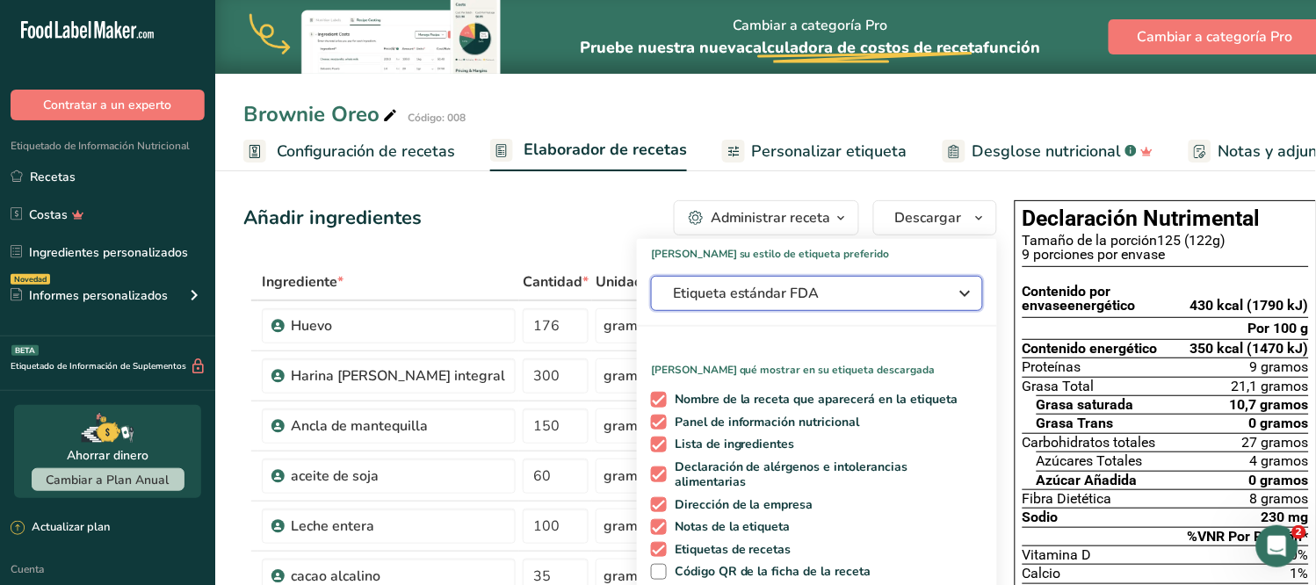
click at [955, 302] on icon "button" at bounding box center [965, 294] width 21 height 32
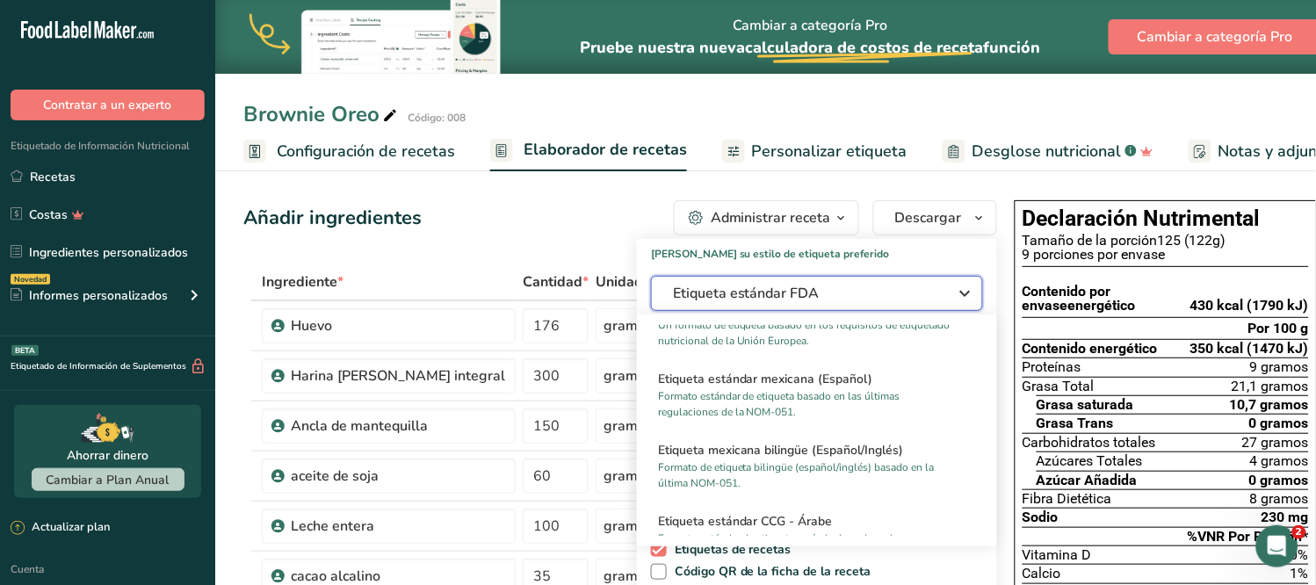
scroll to position [1171, 0]
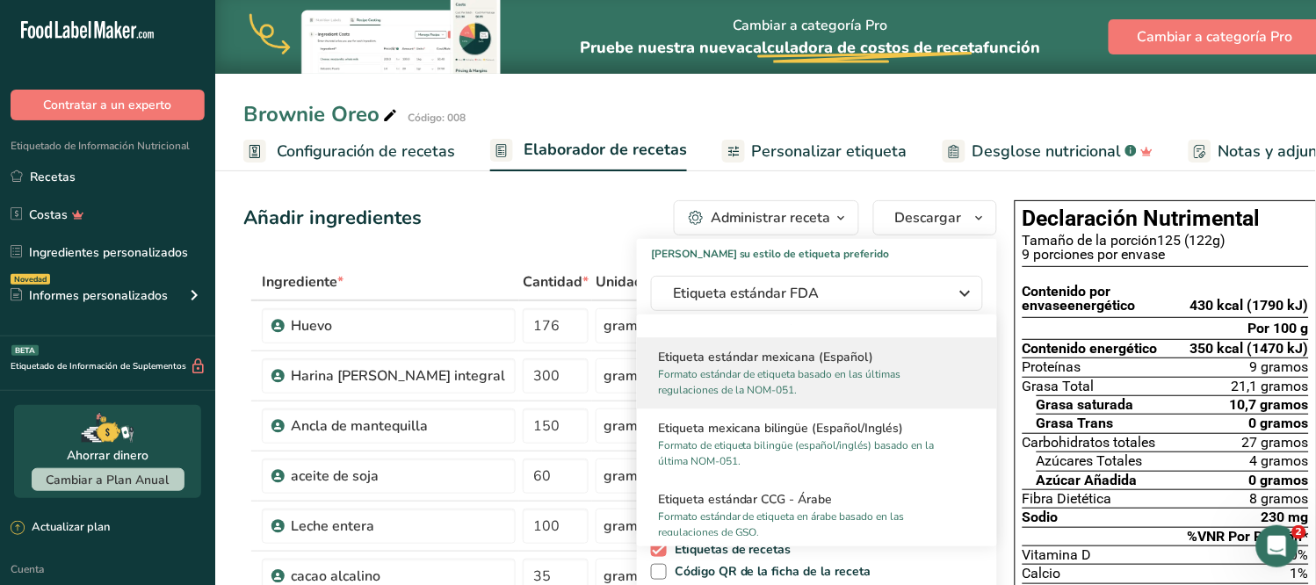
click at [789, 372] on font "Formato estándar de etiqueta basado en las últimas regulaciones de la NOM-051." at bounding box center [779, 382] width 242 height 30
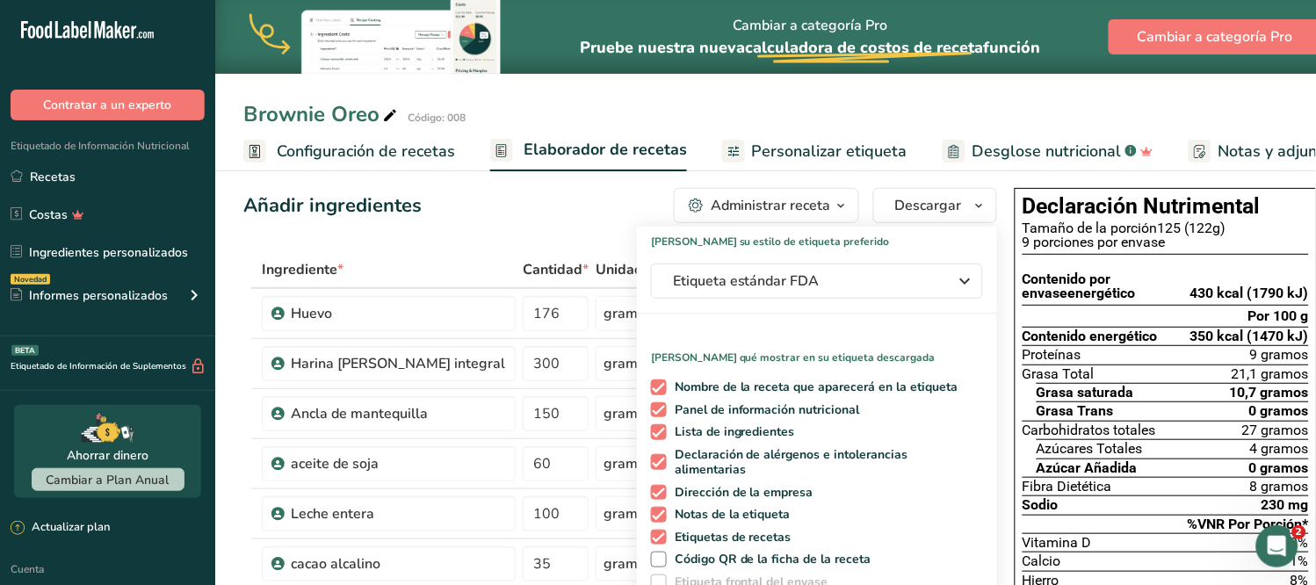
scroll to position [98, 0]
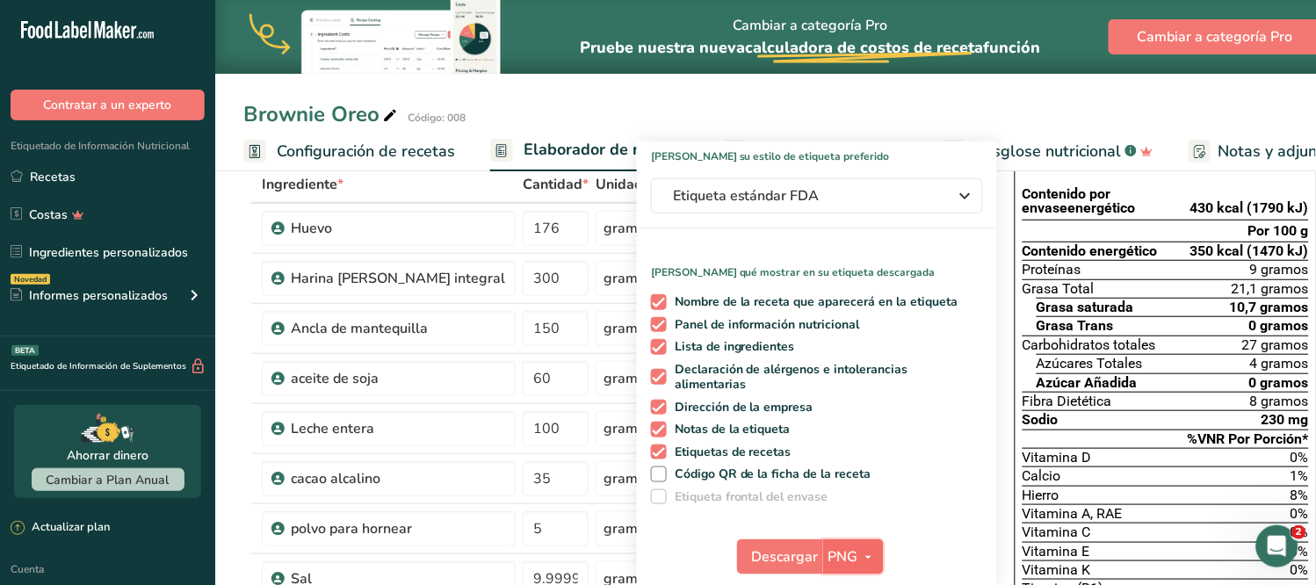
click at [862, 546] on icon "button" at bounding box center [869, 557] width 14 height 22
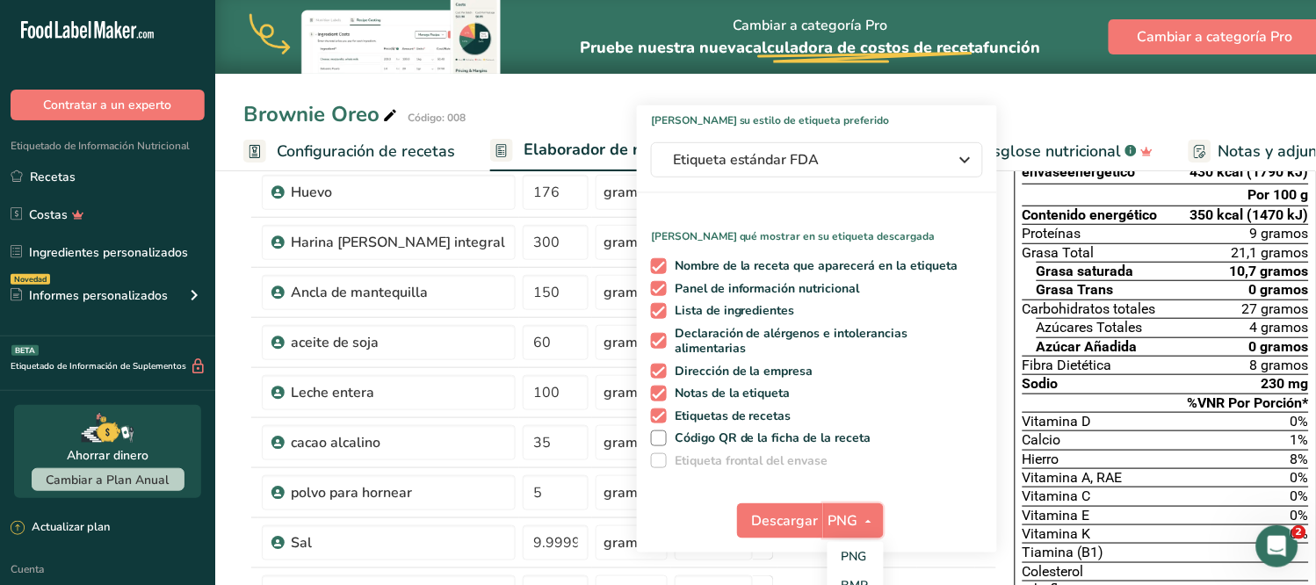
scroll to position [293, 0]
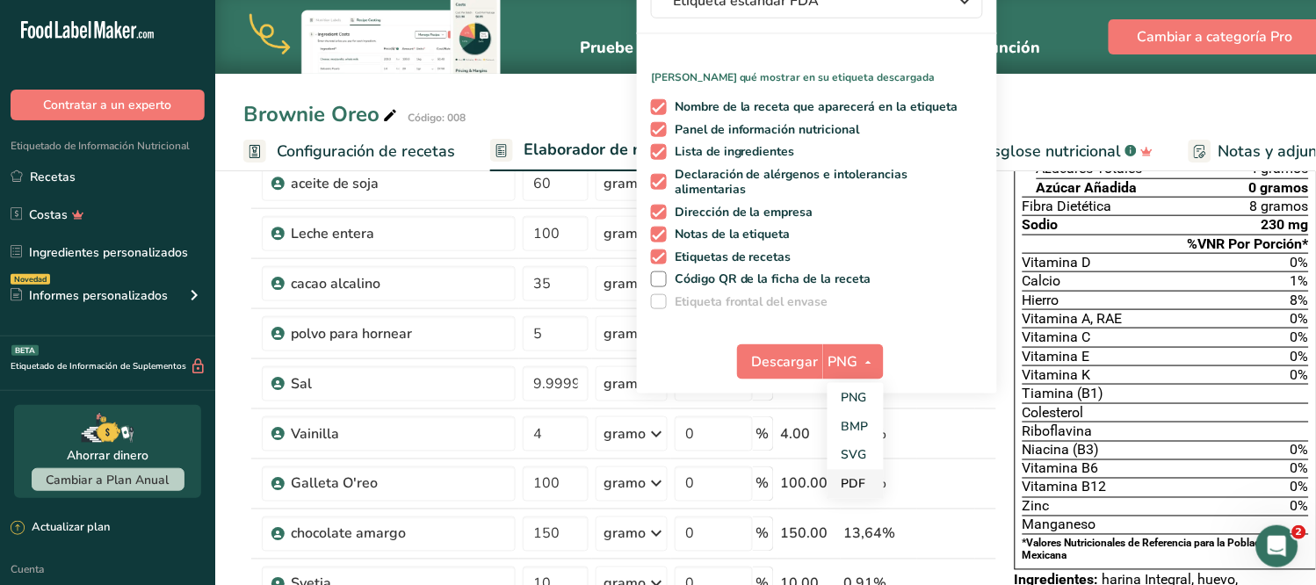
click at [842, 476] on font "PDF" at bounding box center [854, 484] width 25 height 17
click at [752, 352] on font "Descargar" at bounding box center [785, 361] width 67 height 19
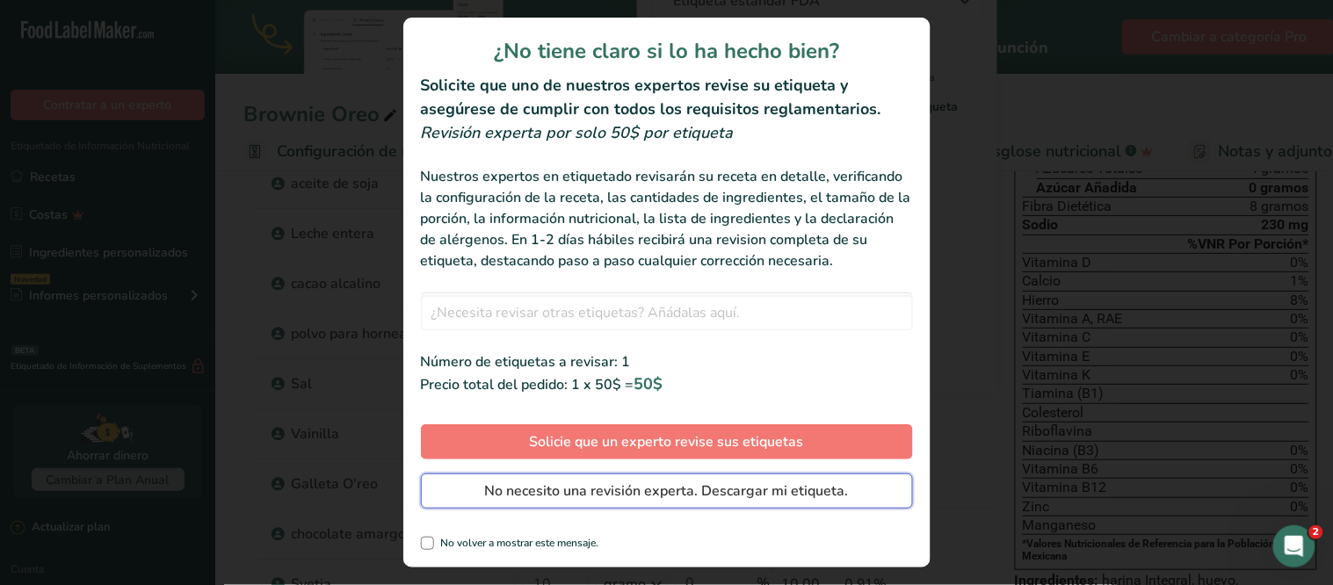
click at [651, 492] on span "No necesito una revisión experta. Descargar mi etiqueta." at bounding box center [667, 490] width 364 height 21
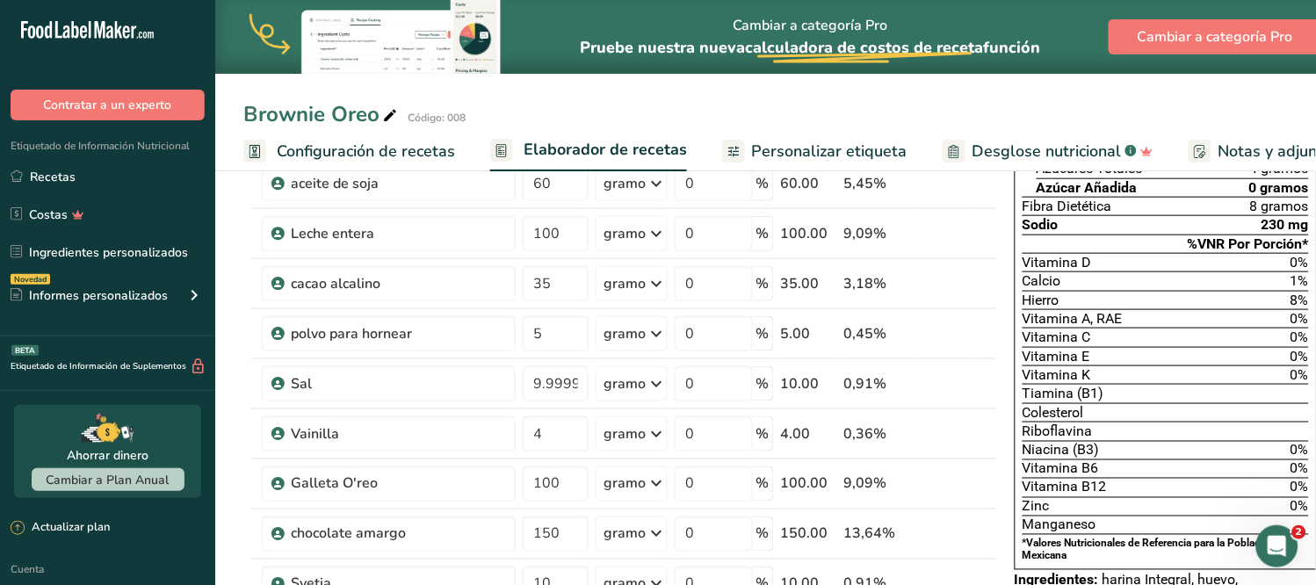
scroll to position [271, 0]
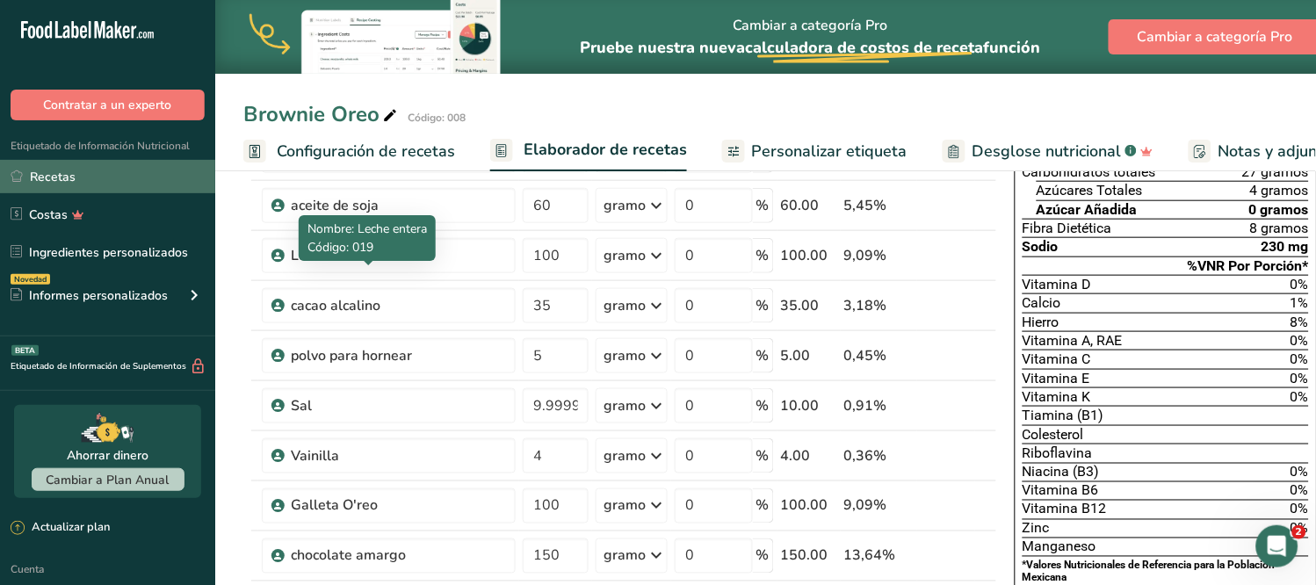
click at [108, 178] on link "Recetas" at bounding box center [107, 176] width 215 height 33
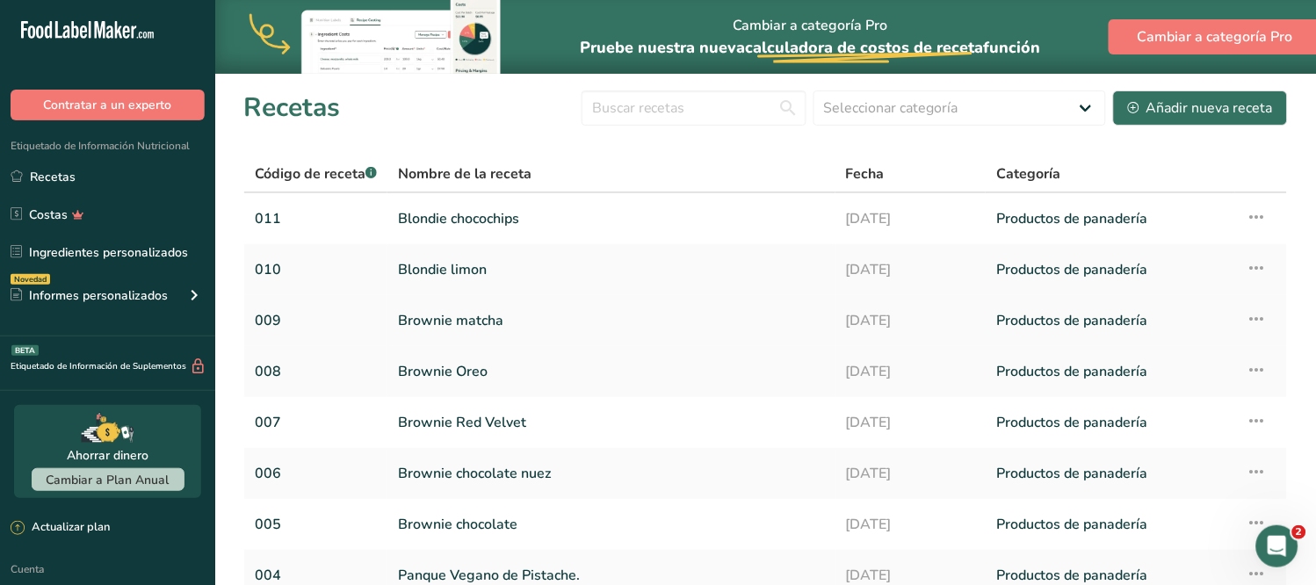
click at [445, 312] on link "Brownie matcha" at bounding box center [611, 320] width 427 height 37
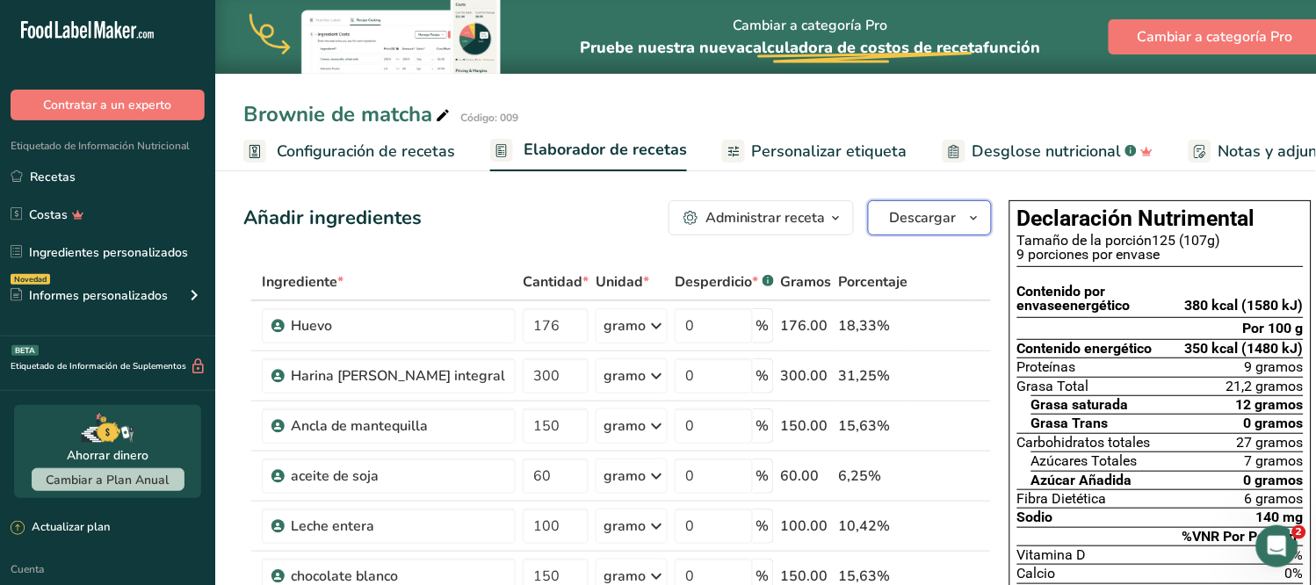
click at [967, 220] on icon "button" at bounding box center [974, 218] width 14 height 22
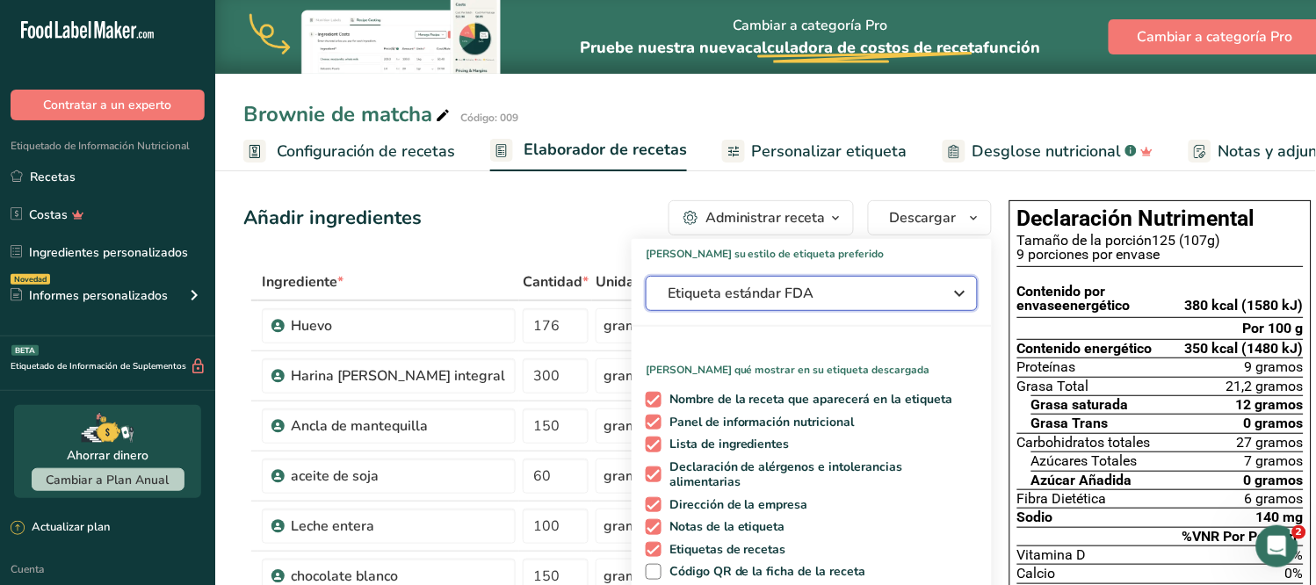
click at [950, 291] on icon "button" at bounding box center [960, 294] width 21 height 32
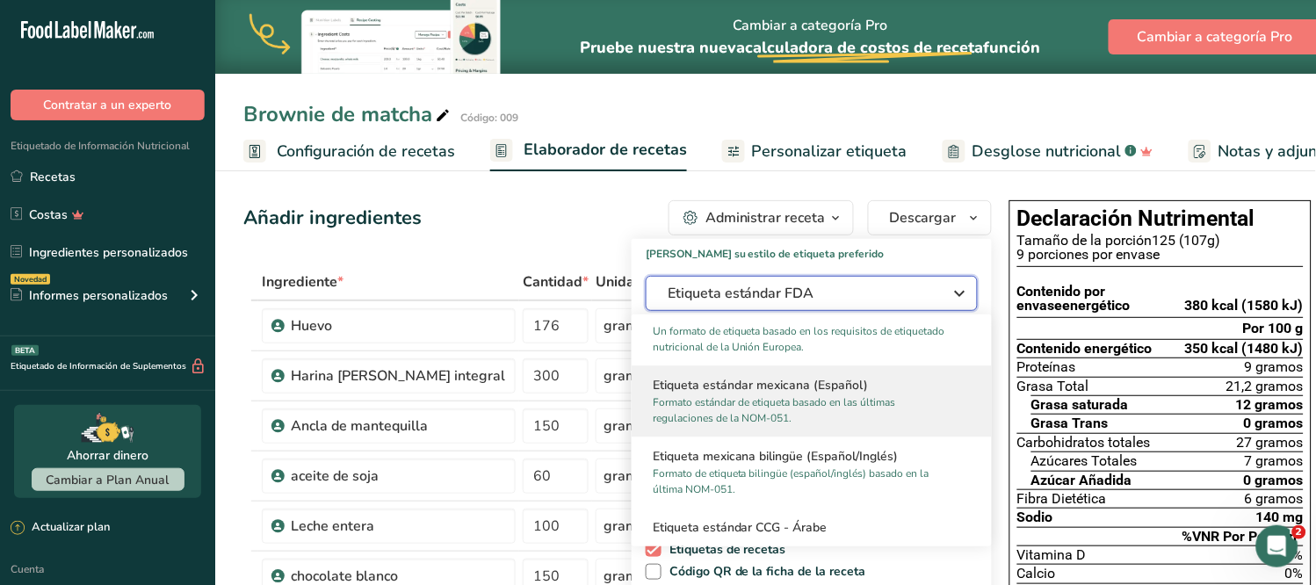
scroll to position [1171, 0]
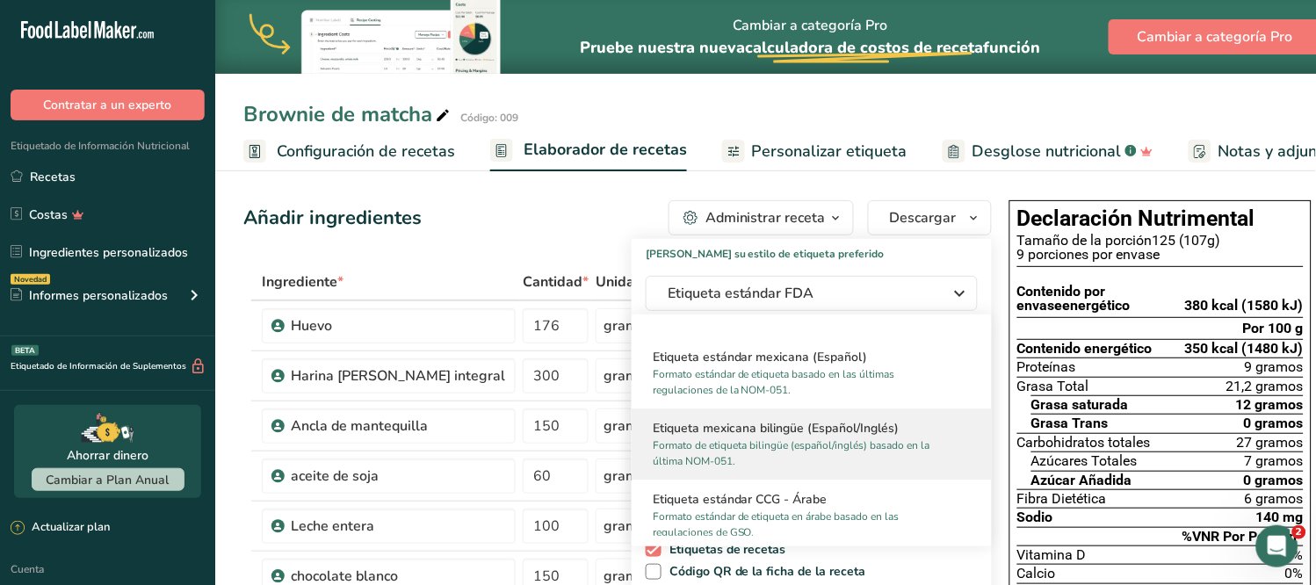
click at [824, 426] on font "Etiqueta mexicana bilingüe (Español/Inglés)" at bounding box center [776, 428] width 246 height 17
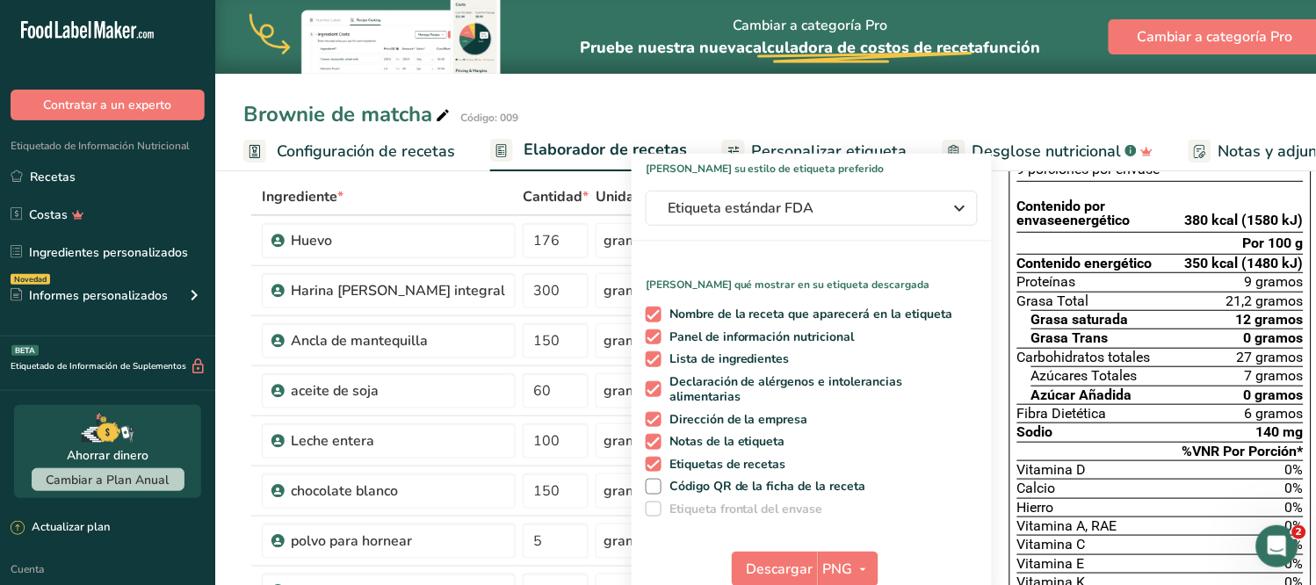
scroll to position [98, 0]
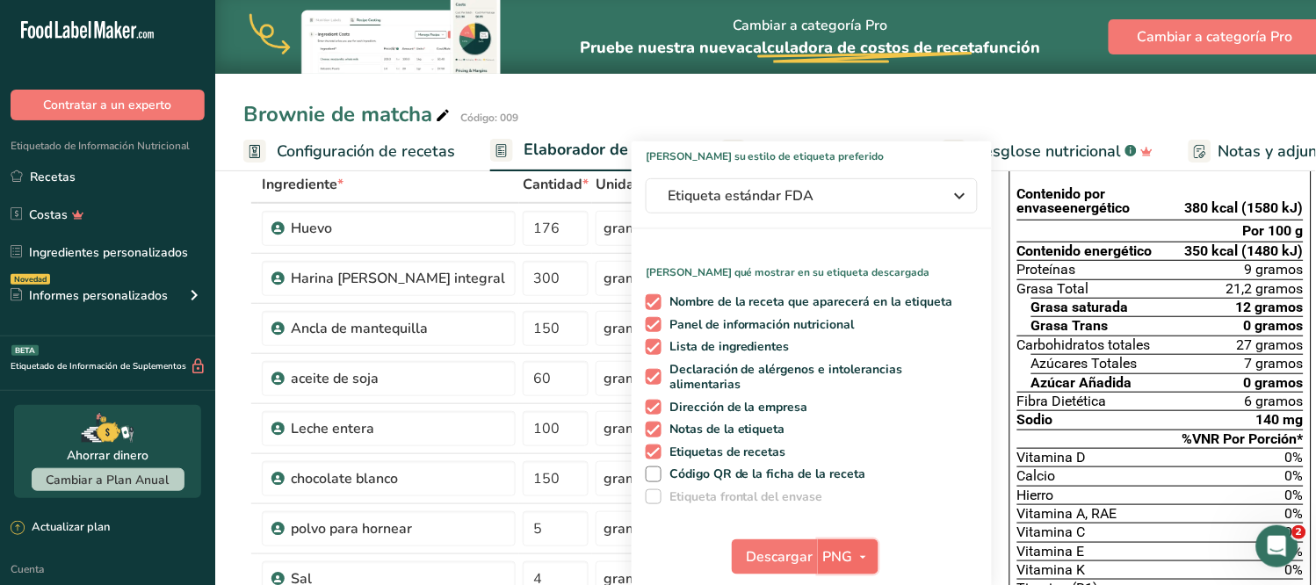
click at [856, 546] on icon "button" at bounding box center [863, 557] width 14 height 22
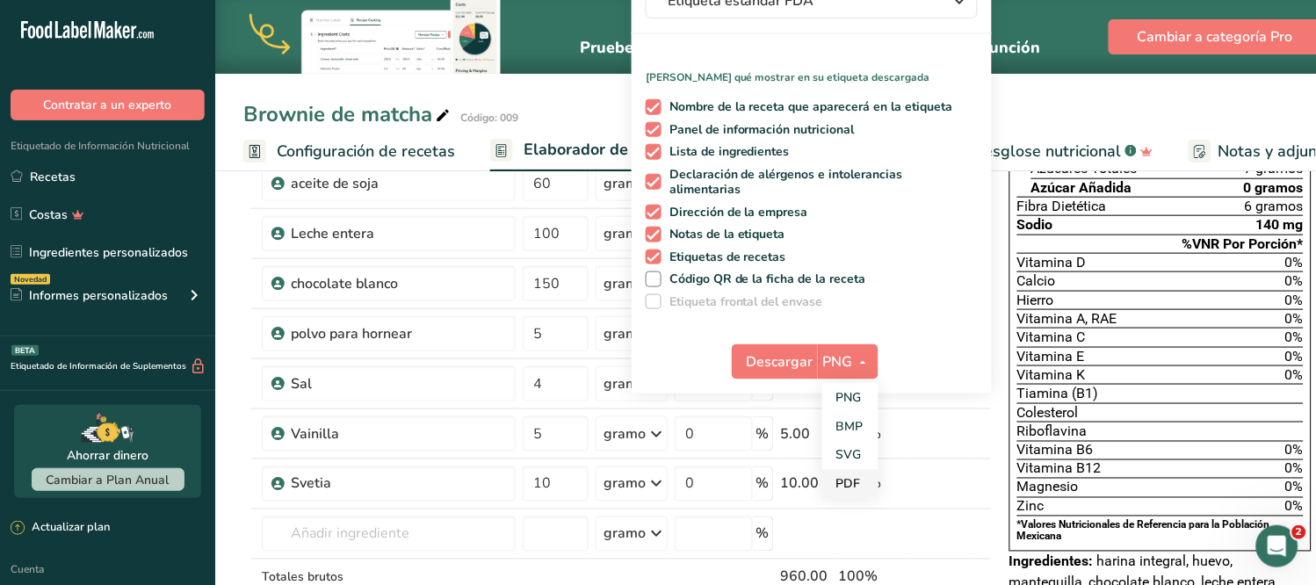
click at [836, 476] on font "PDF" at bounding box center [848, 484] width 25 height 17
click at [747, 352] on font "Descargar" at bounding box center [780, 361] width 67 height 19
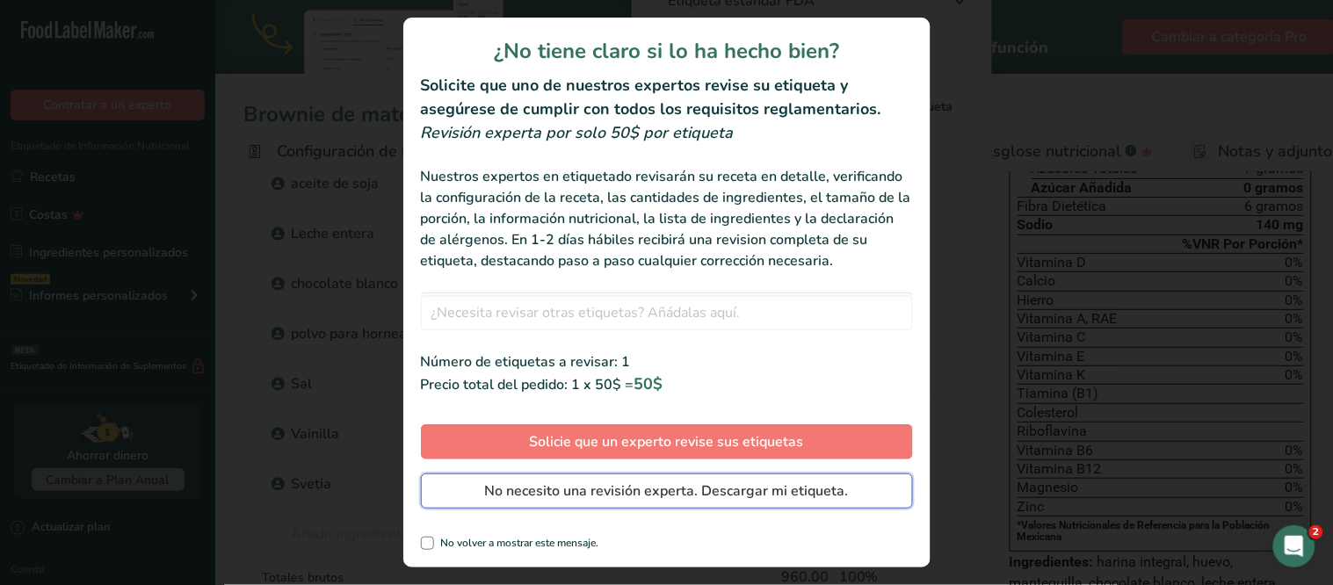
click at [741, 487] on span "No necesito una revisión experta. Descargar mi etiqueta." at bounding box center [667, 490] width 364 height 21
